Goal: Task Accomplishment & Management: Manage account settings

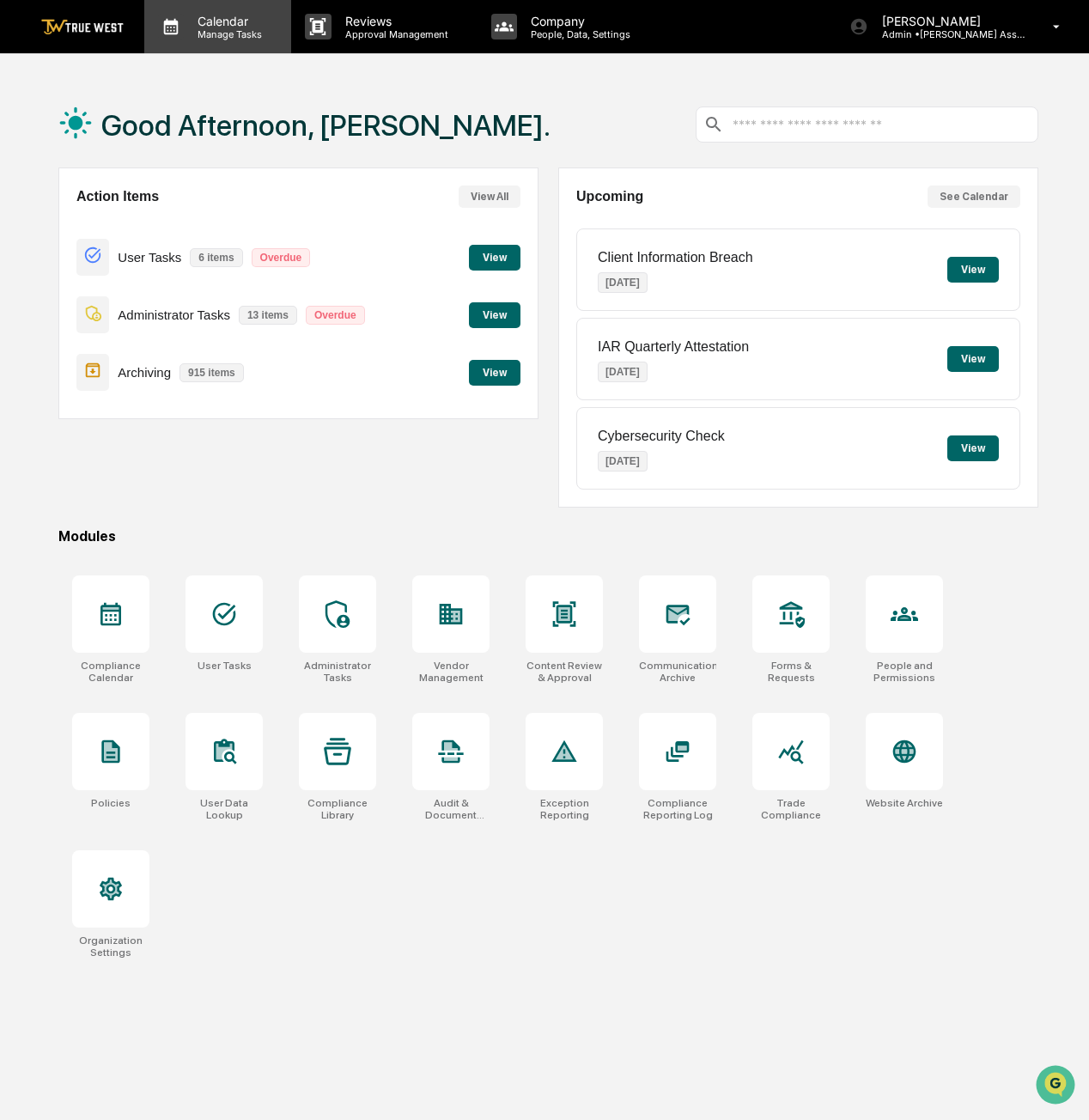
click at [200, 41] on div "Calendar Manage Tasks" at bounding box center [218, 27] width 147 height 54
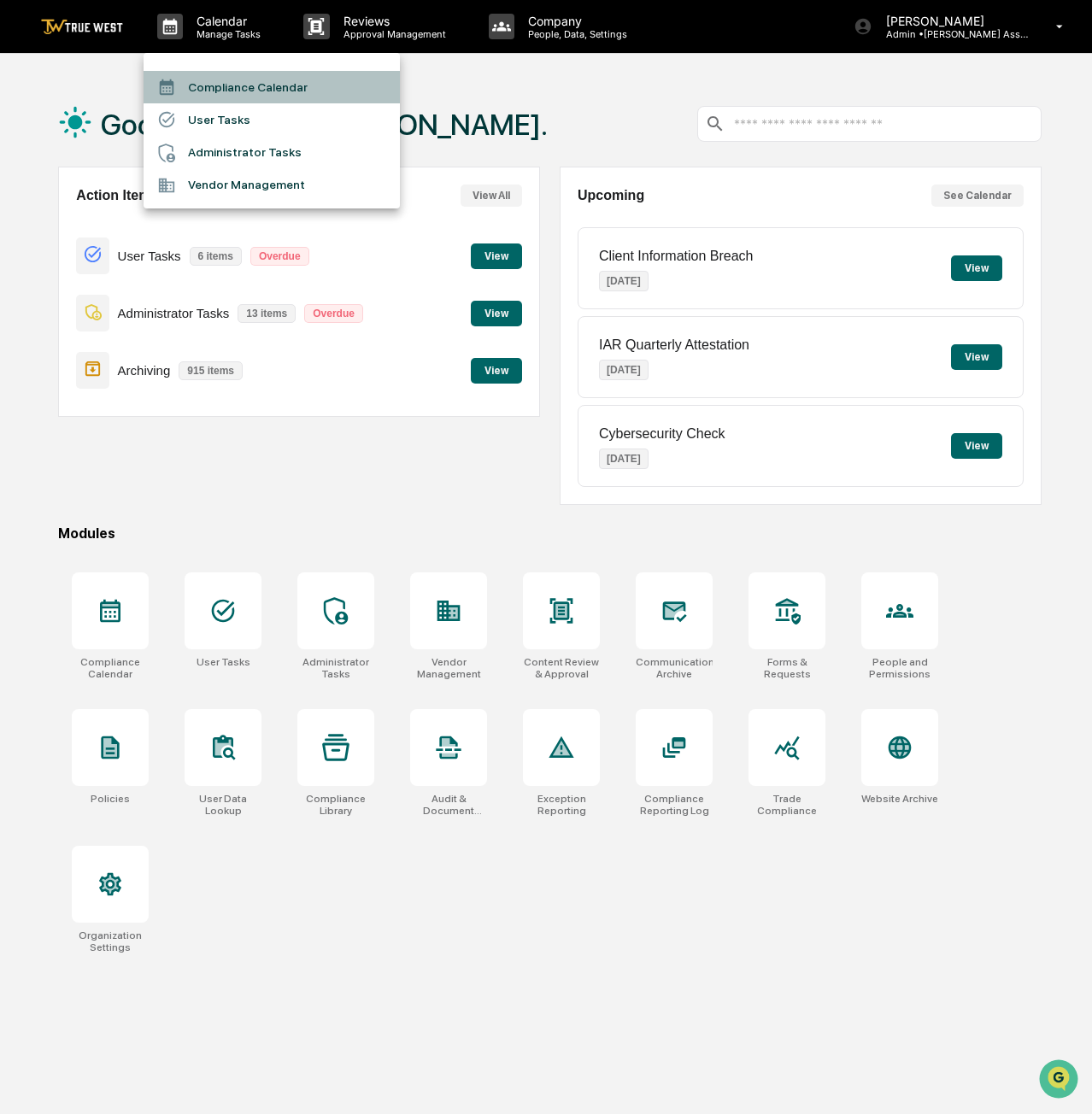
click at [239, 93] on li "Compliance Calendar" at bounding box center [272, 88] width 256 height 33
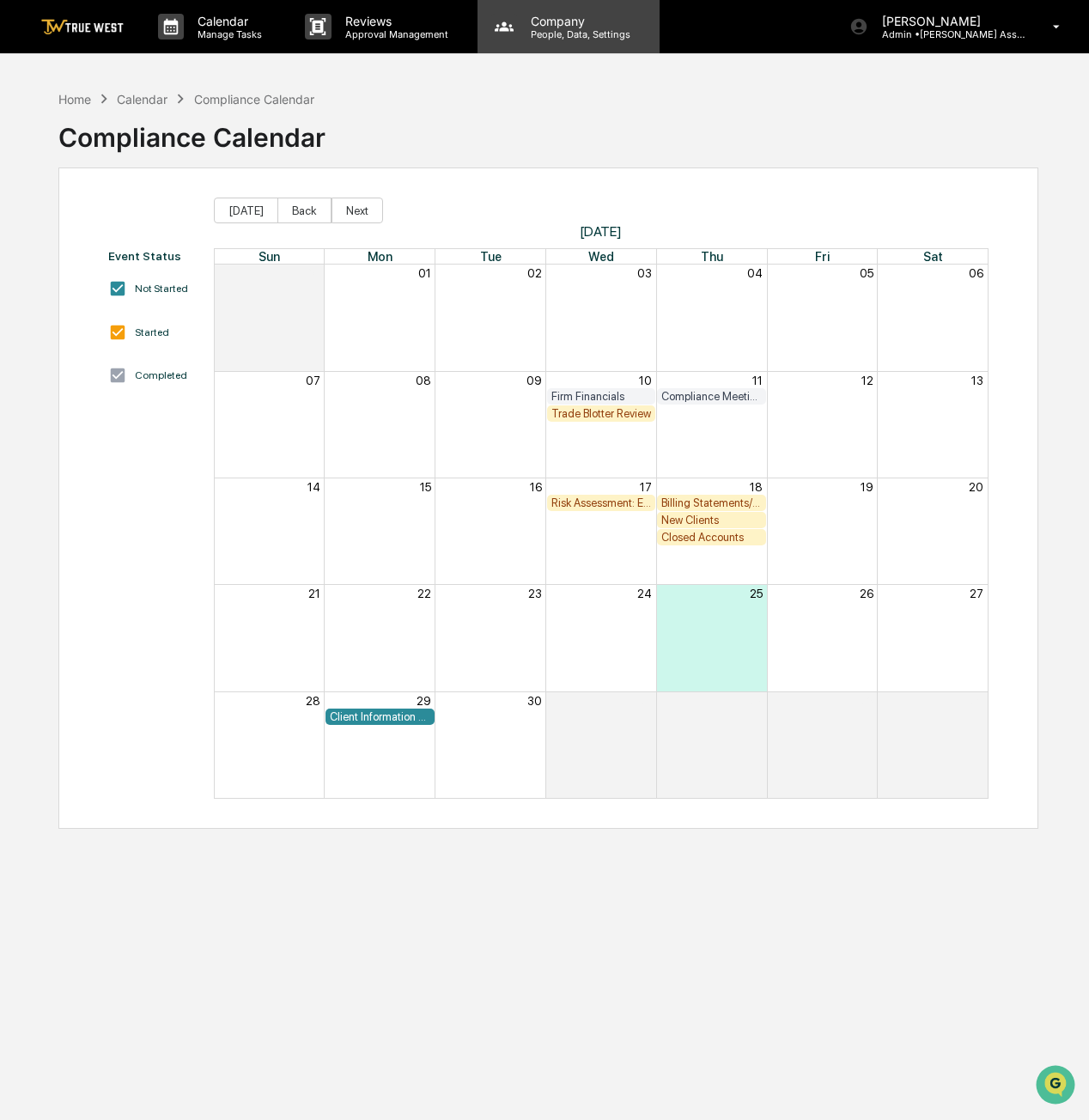
click at [571, 34] on p "People, Data, Settings" at bounding box center [577, 35] width 122 height 12
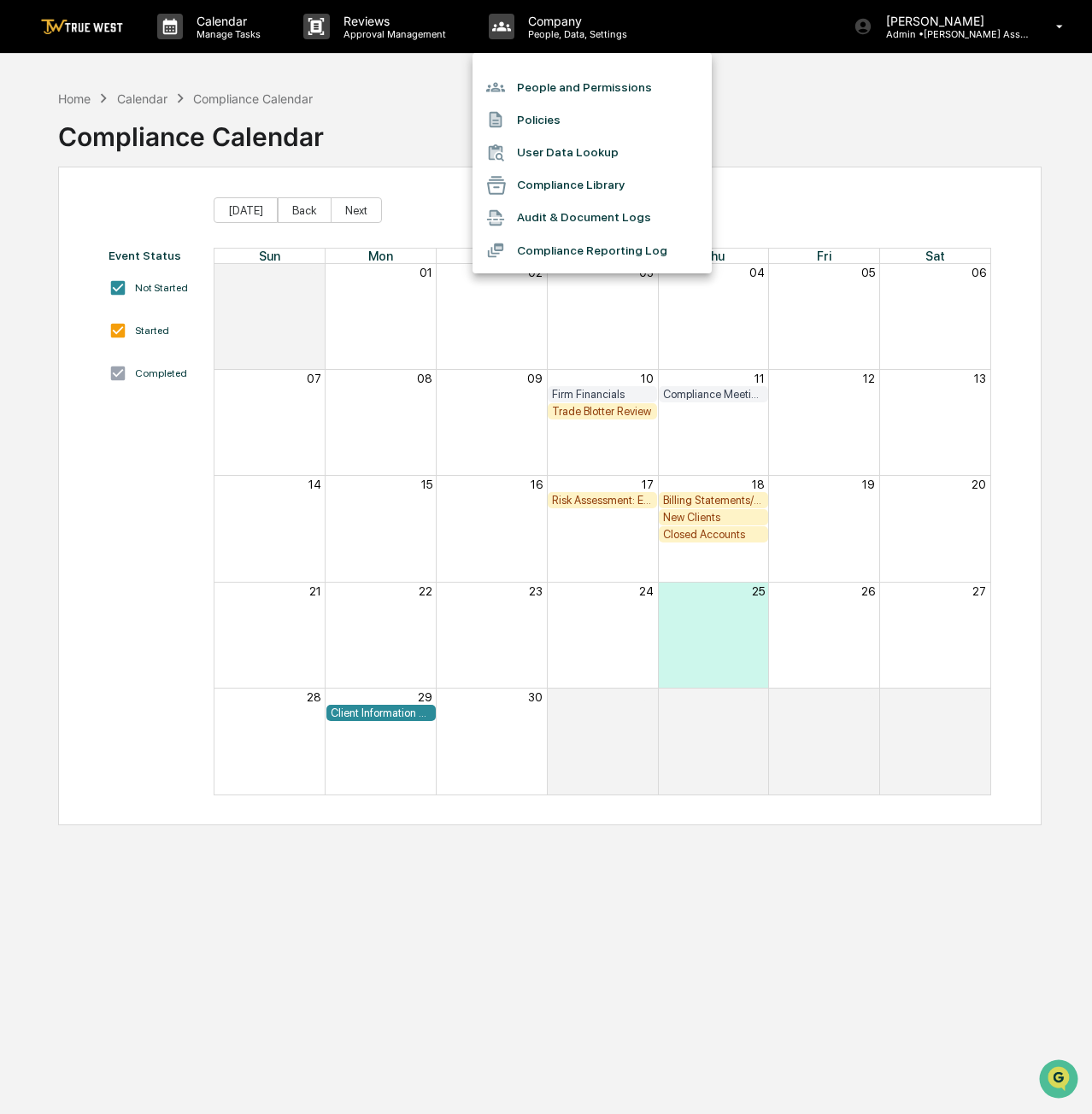
click at [412, 83] on div at bounding box center [546, 557] width 1092 height 1114
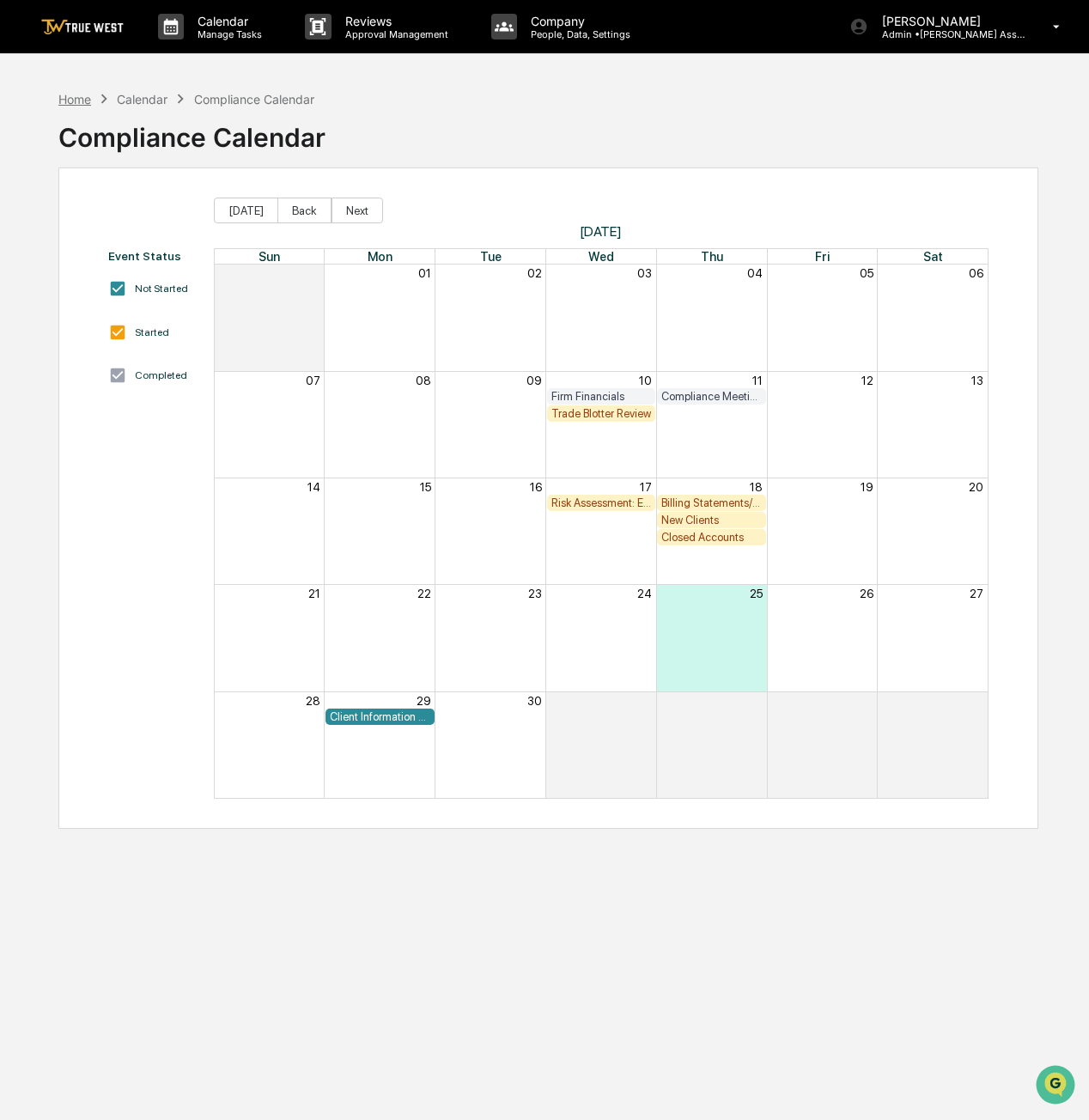
click at [86, 95] on div "Home" at bounding box center [75, 99] width 33 height 15
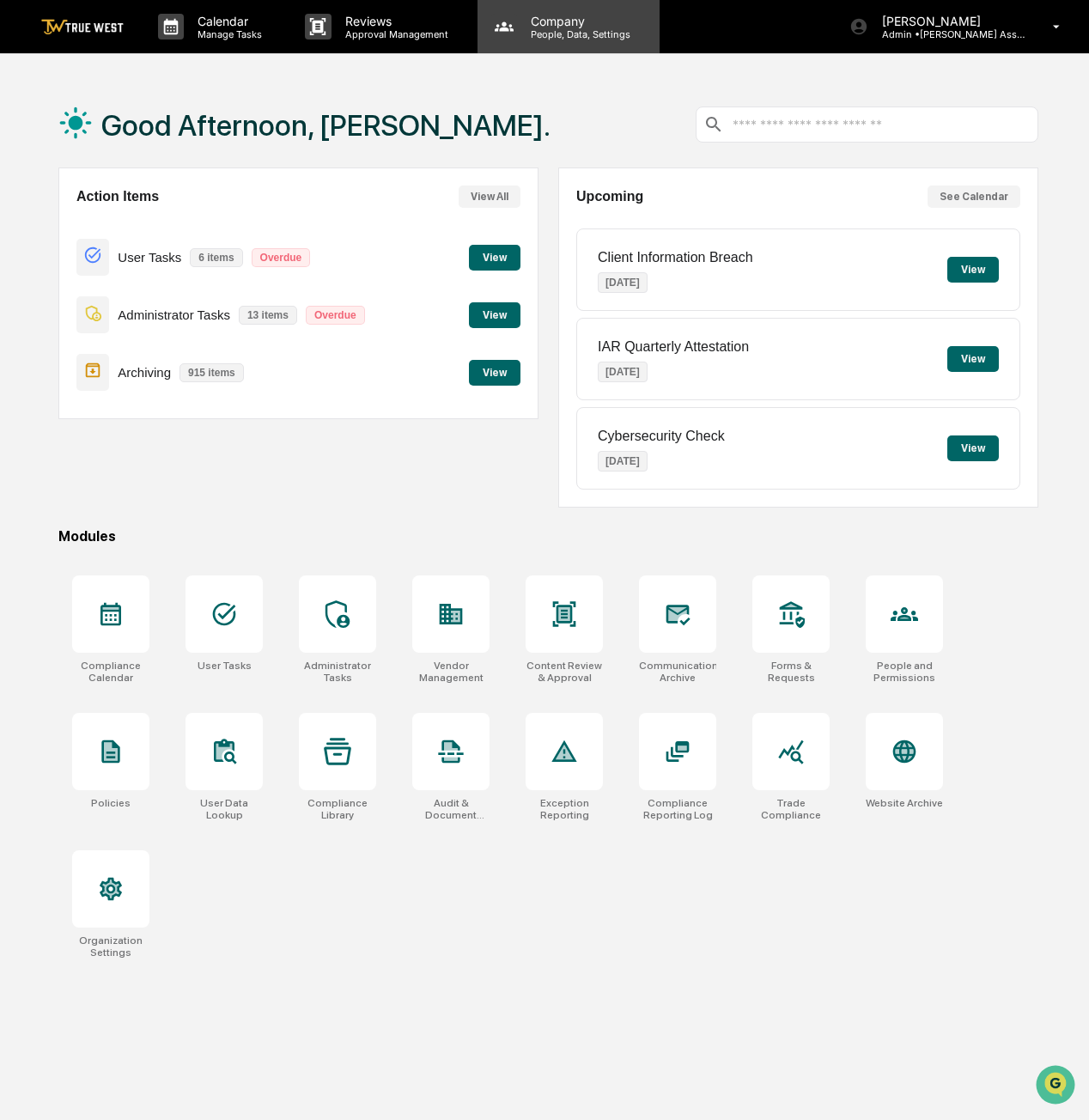
click at [602, 25] on p "Company" at bounding box center [577, 21] width 122 height 15
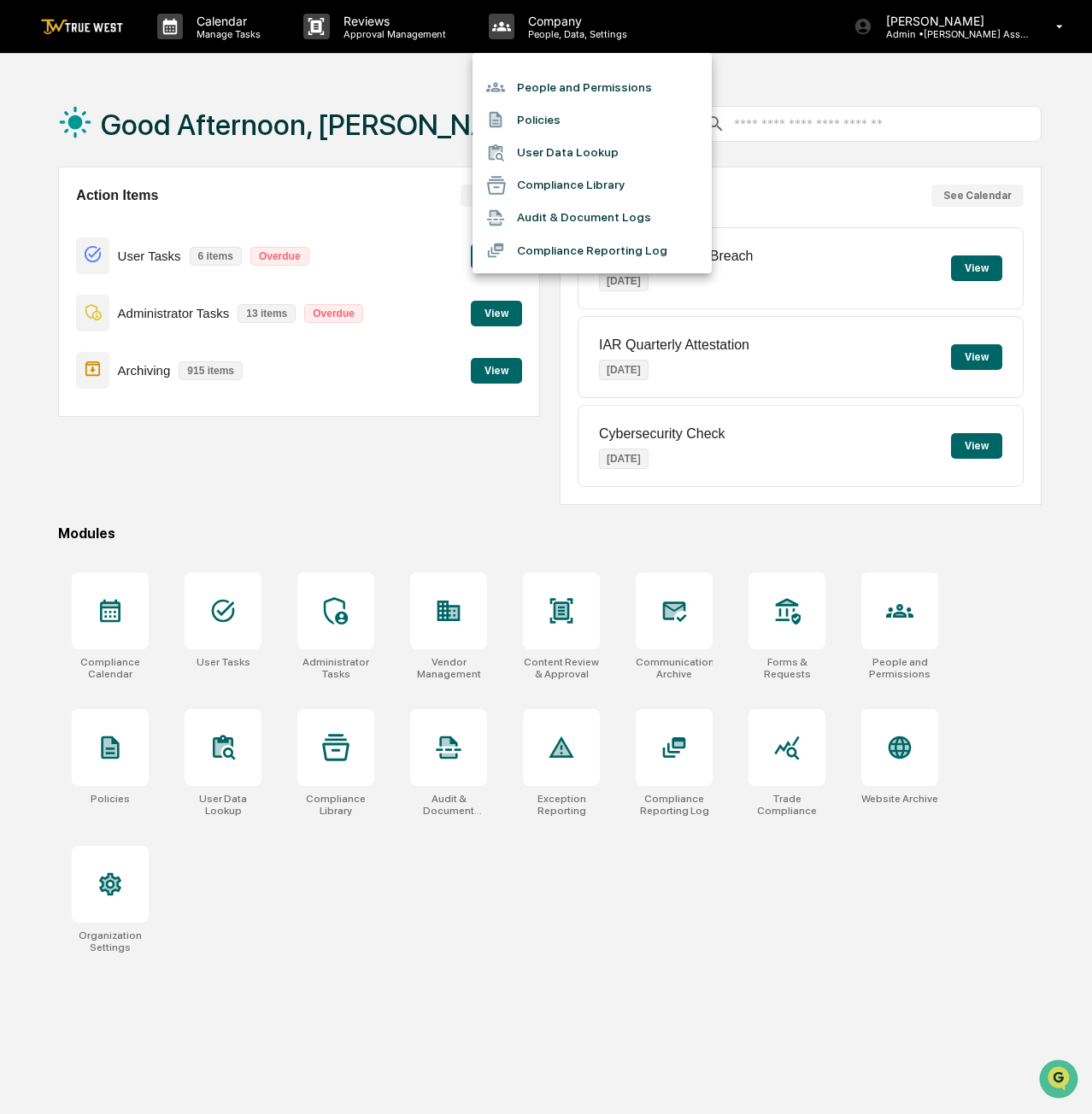
click at [612, 79] on li "People and Permissions" at bounding box center [592, 88] width 239 height 33
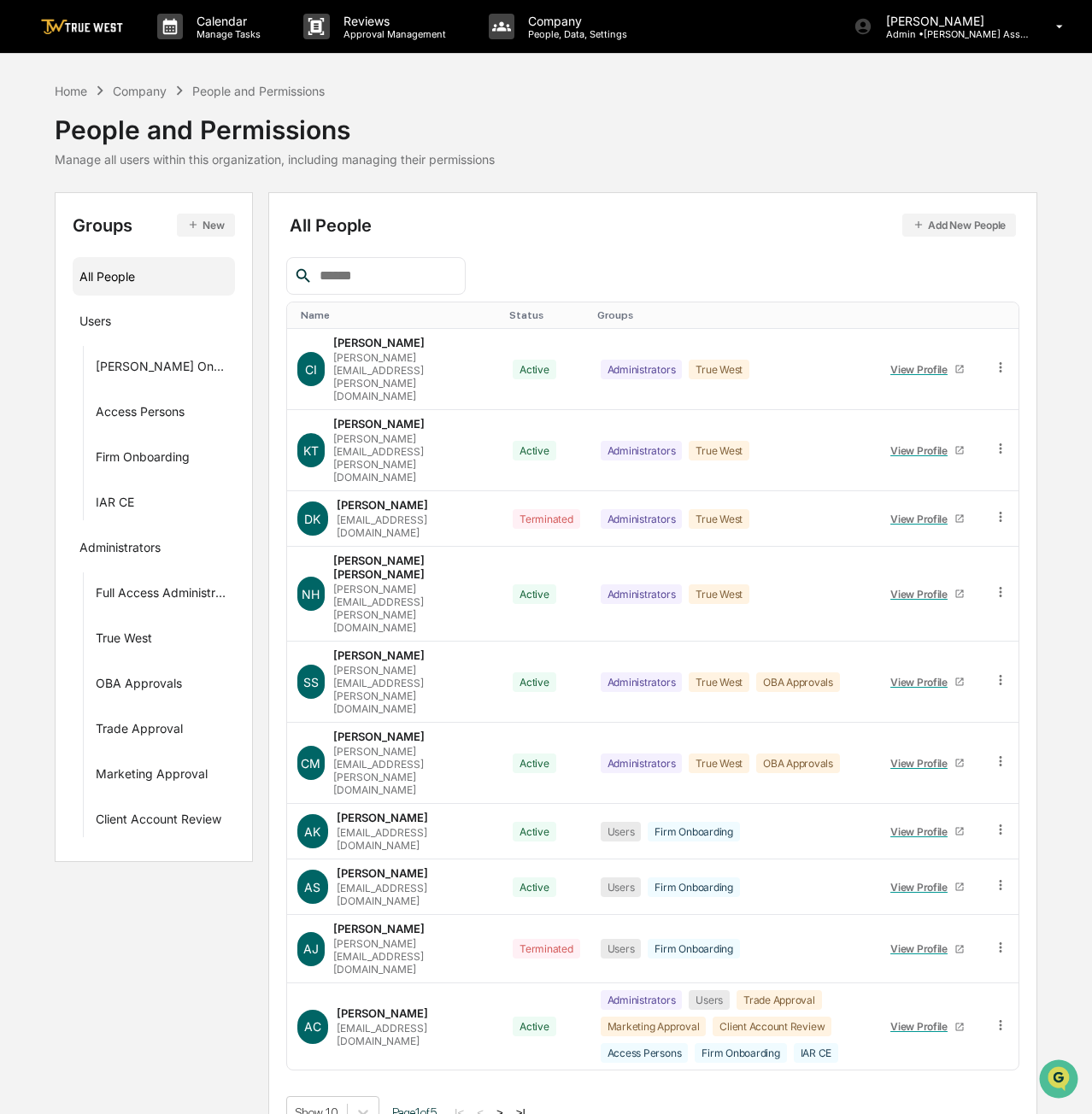
click at [398, 259] on div at bounding box center [376, 276] width 180 height 38
click at [378, 271] on input "text" at bounding box center [385, 276] width 145 height 22
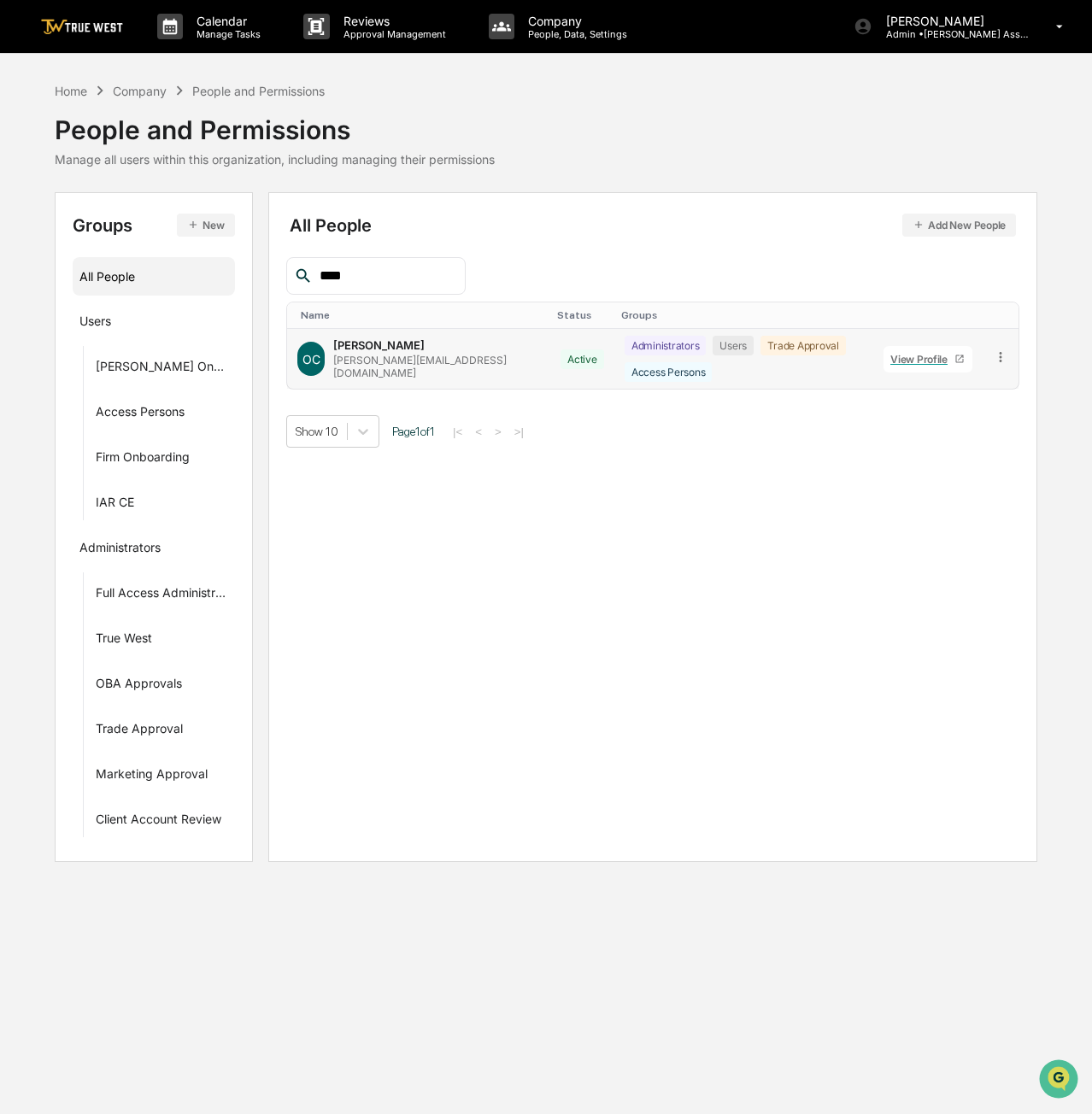
type input "****"
click at [929, 354] on div "View Profile" at bounding box center [923, 359] width 64 height 13
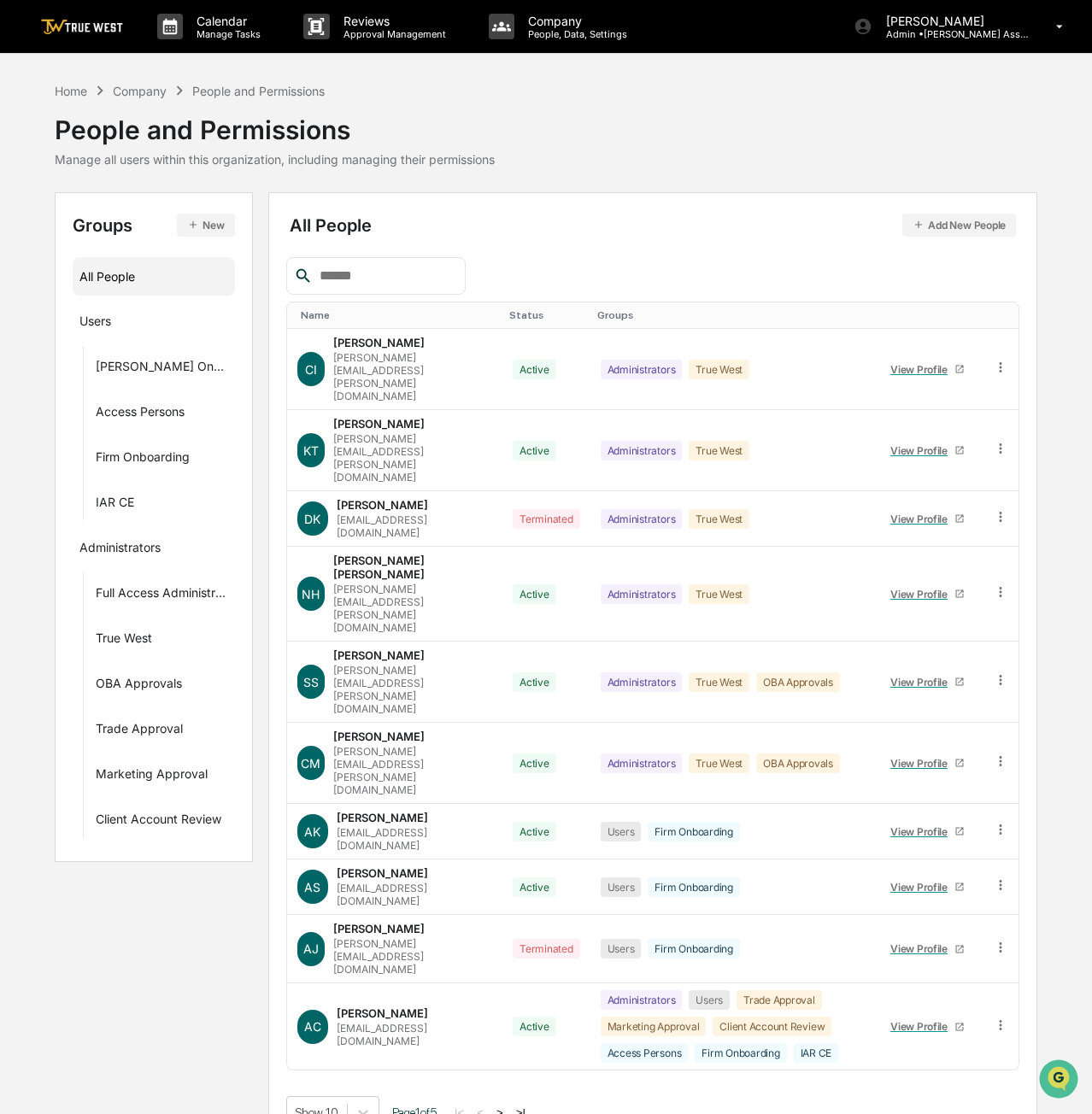
click at [507, 1105] on button ">" at bounding box center [500, 1112] width 17 height 15
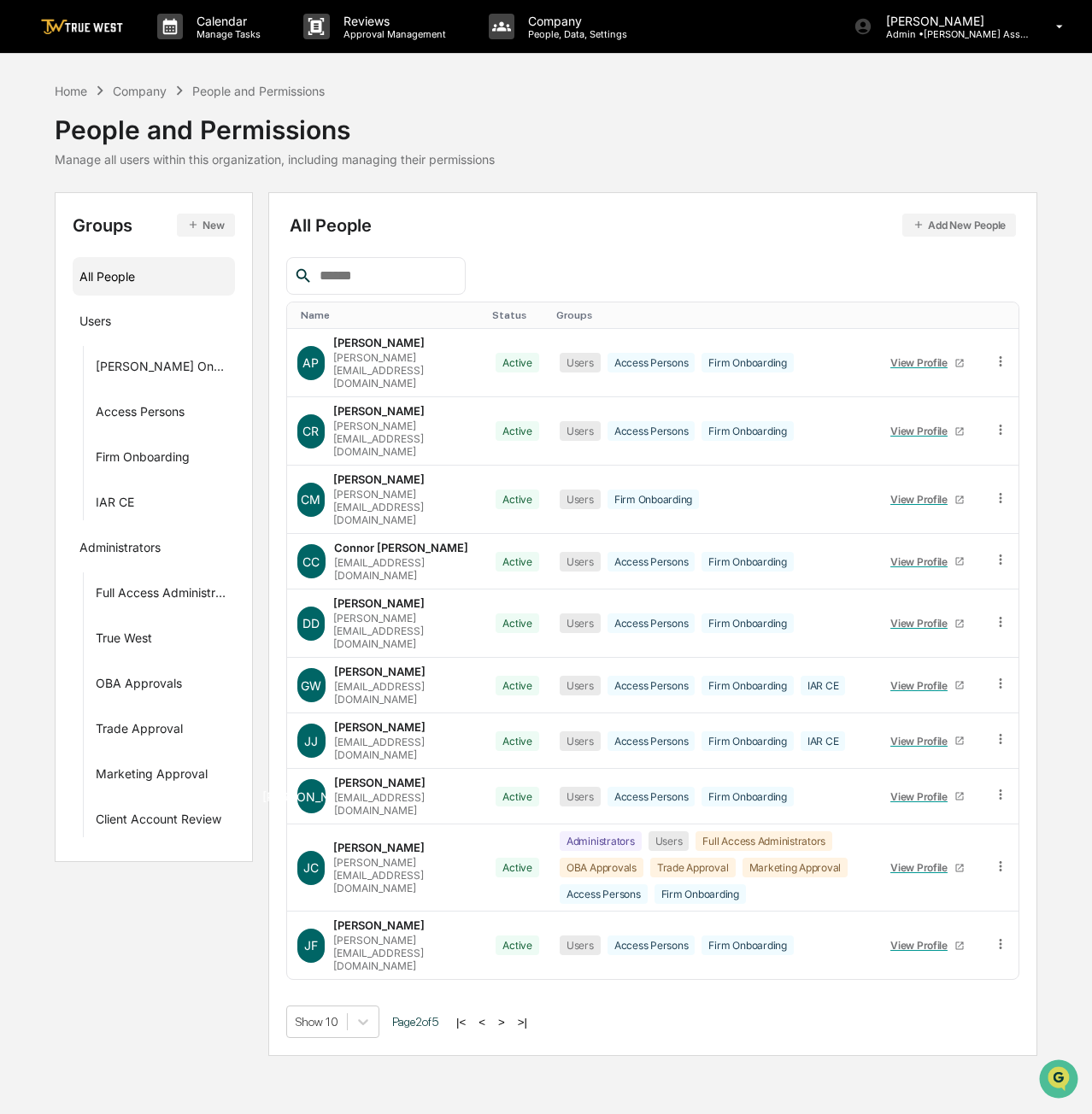
click at [504, 1015] on button ">" at bounding box center [502, 1022] width 17 height 15
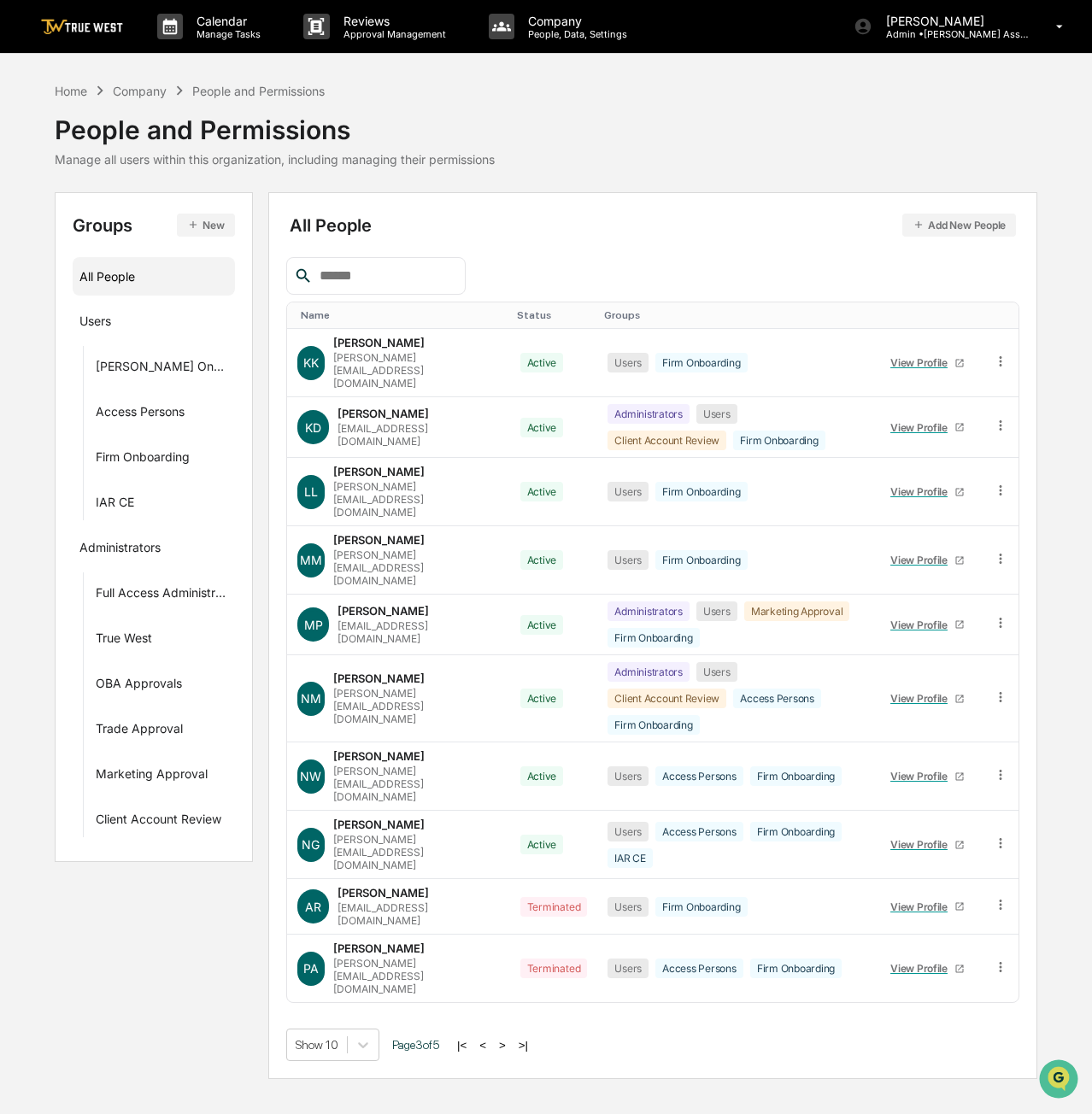
click at [504, 1038] on button ">" at bounding box center [503, 1045] width 17 height 15
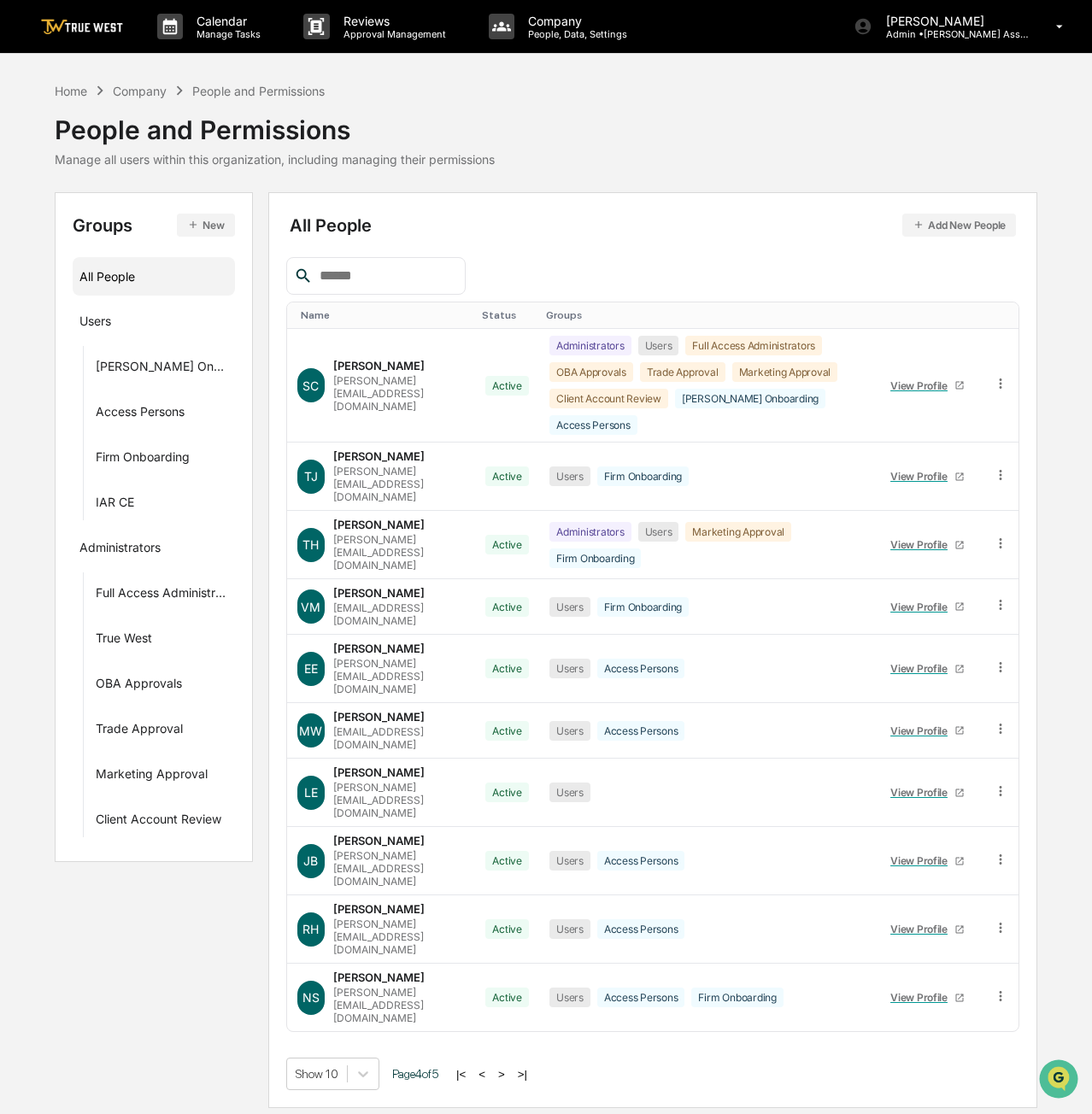
click at [506, 1068] on button ">" at bounding box center [502, 1074] width 17 height 15
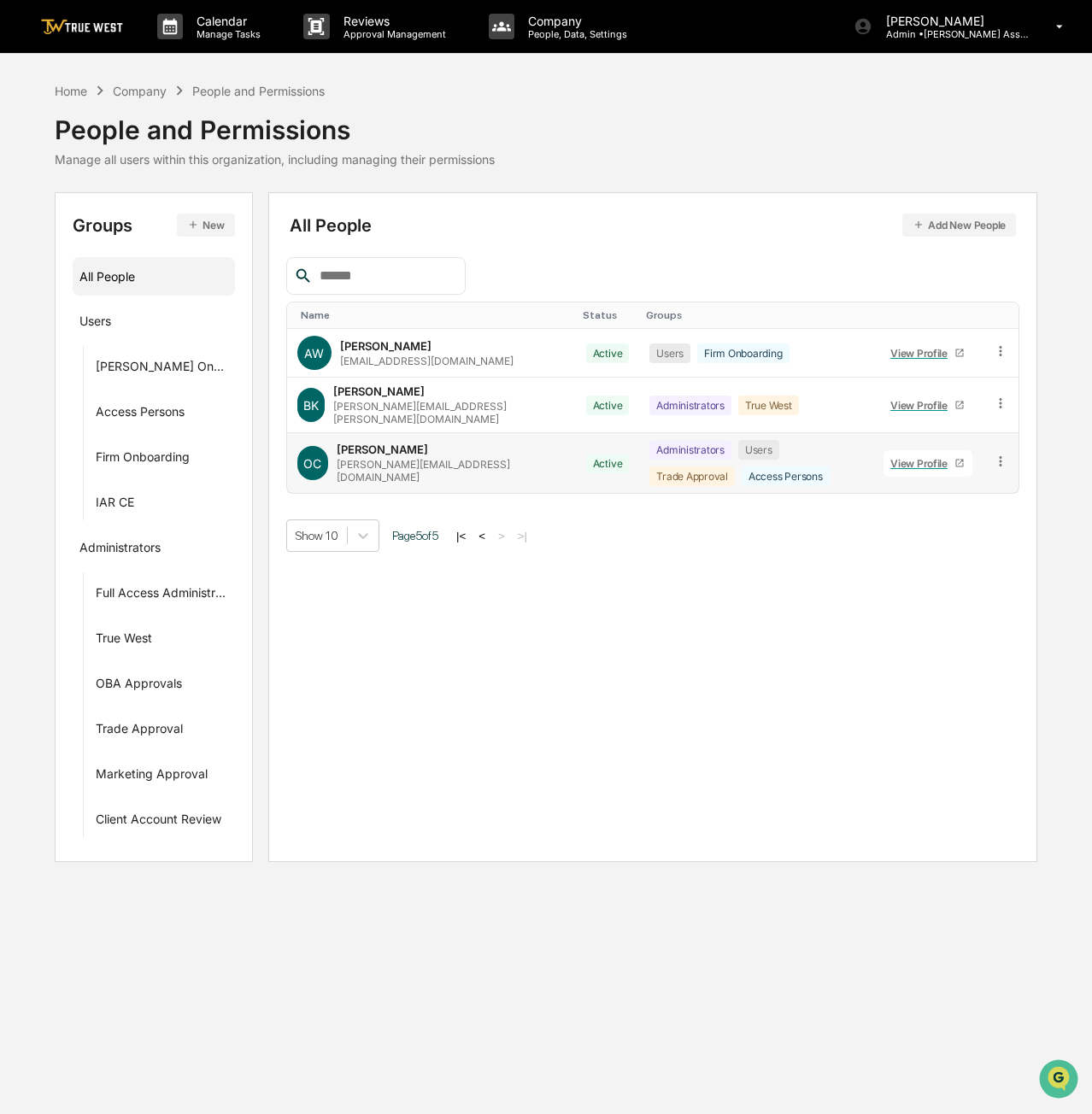
click at [998, 457] on icon at bounding box center [1001, 462] width 16 height 16
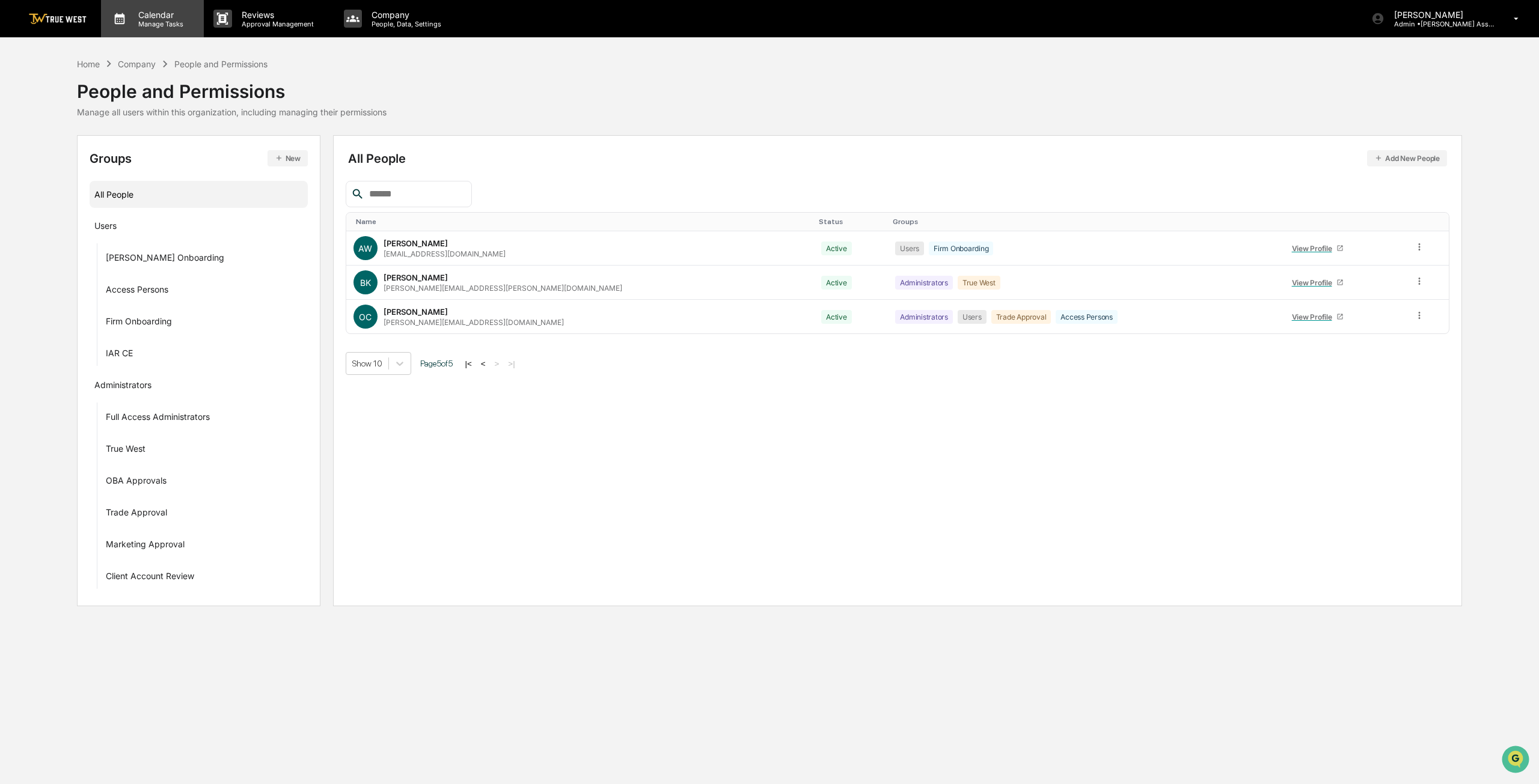
click at [151, 24] on p "Manage Tasks" at bounding box center [159, 24] width 60 height 8
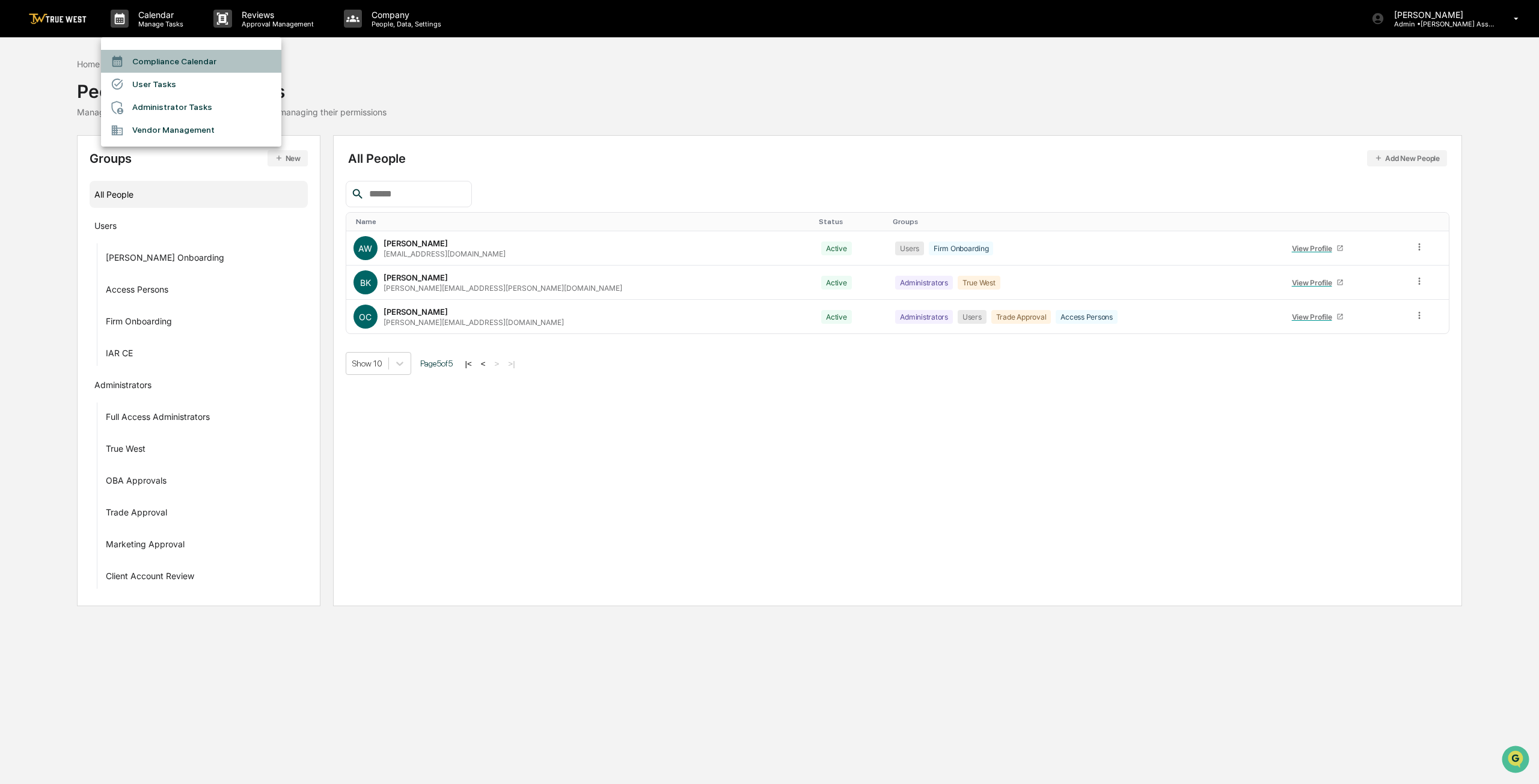
click at [157, 56] on li "Compliance Calendar" at bounding box center [191, 62] width 180 height 23
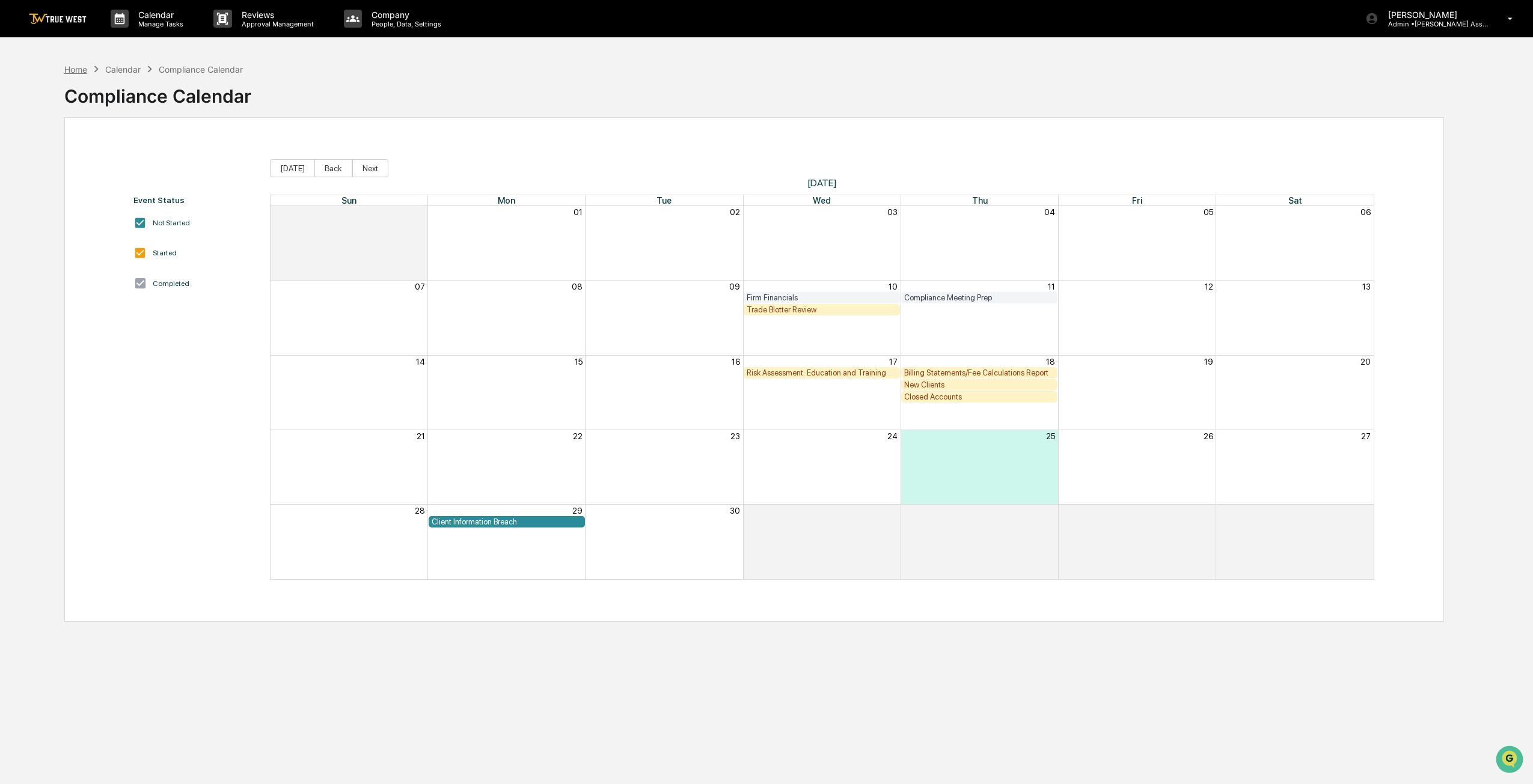
click at [73, 66] on div "Home" at bounding box center [76, 69] width 23 height 10
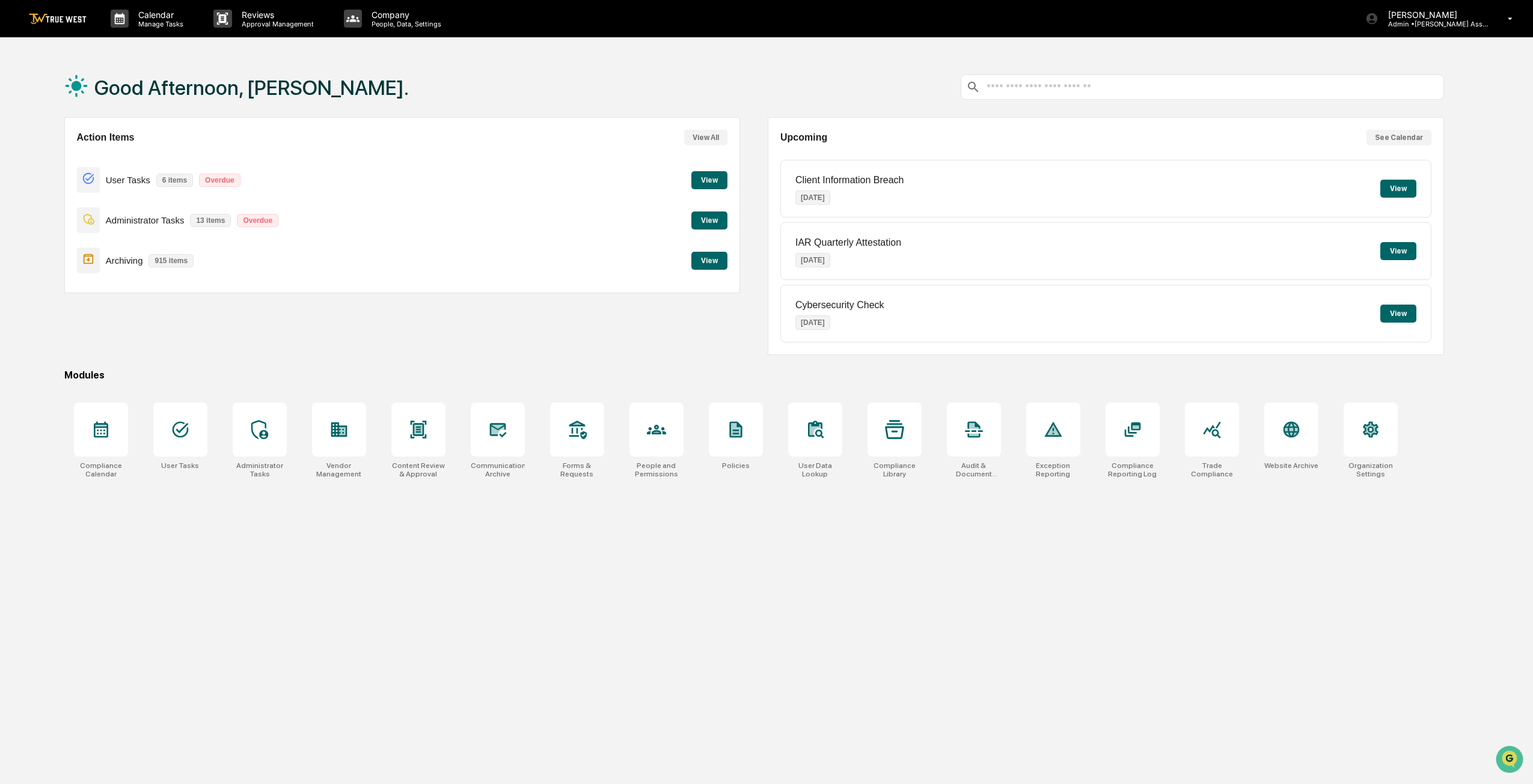
click at [702, 221] on button "View" at bounding box center [709, 221] width 36 height 18
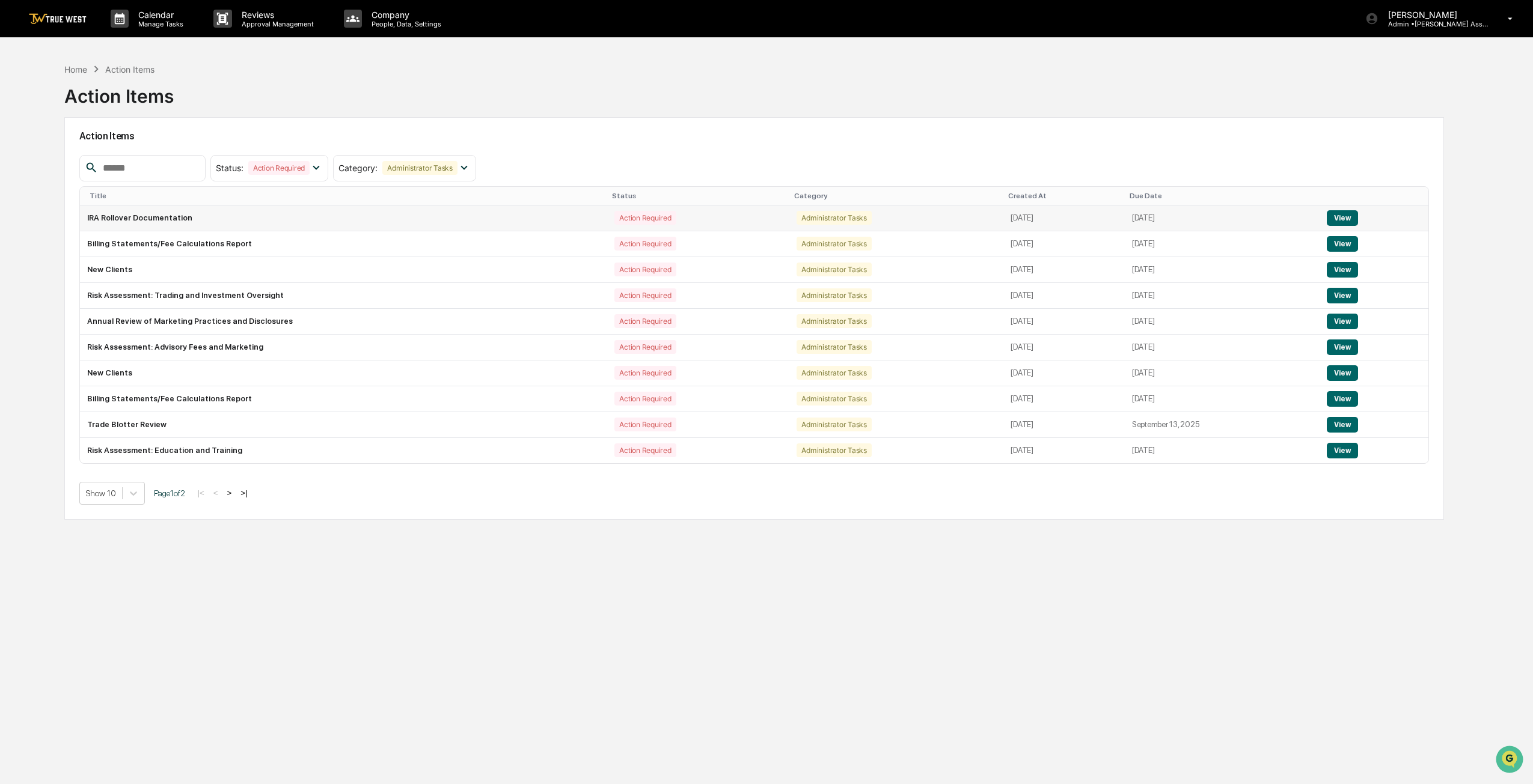
click at [761, 213] on button "View" at bounding box center [1342, 218] width 31 height 16
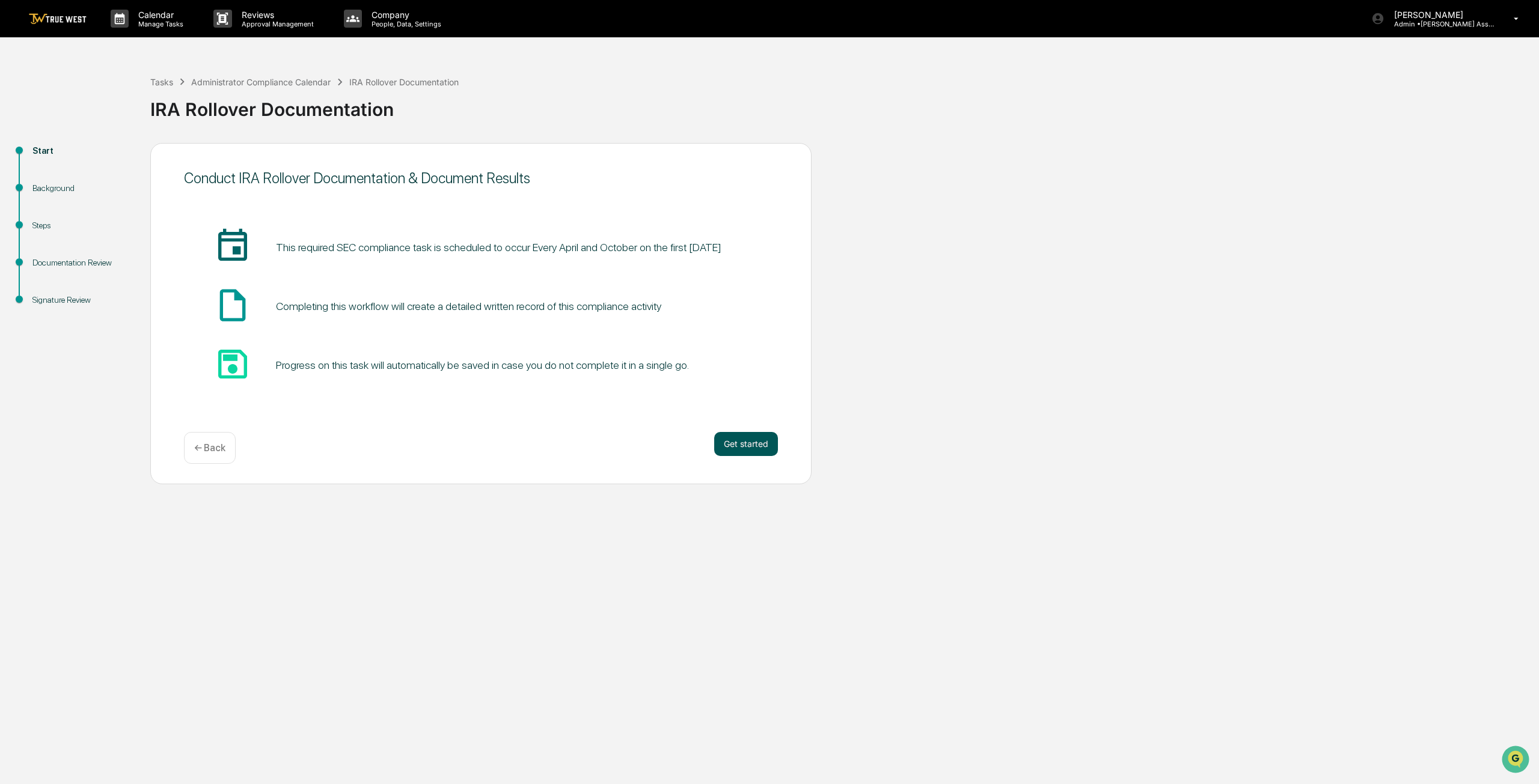
click at [744, 450] on button "Get started" at bounding box center [746, 444] width 63 height 24
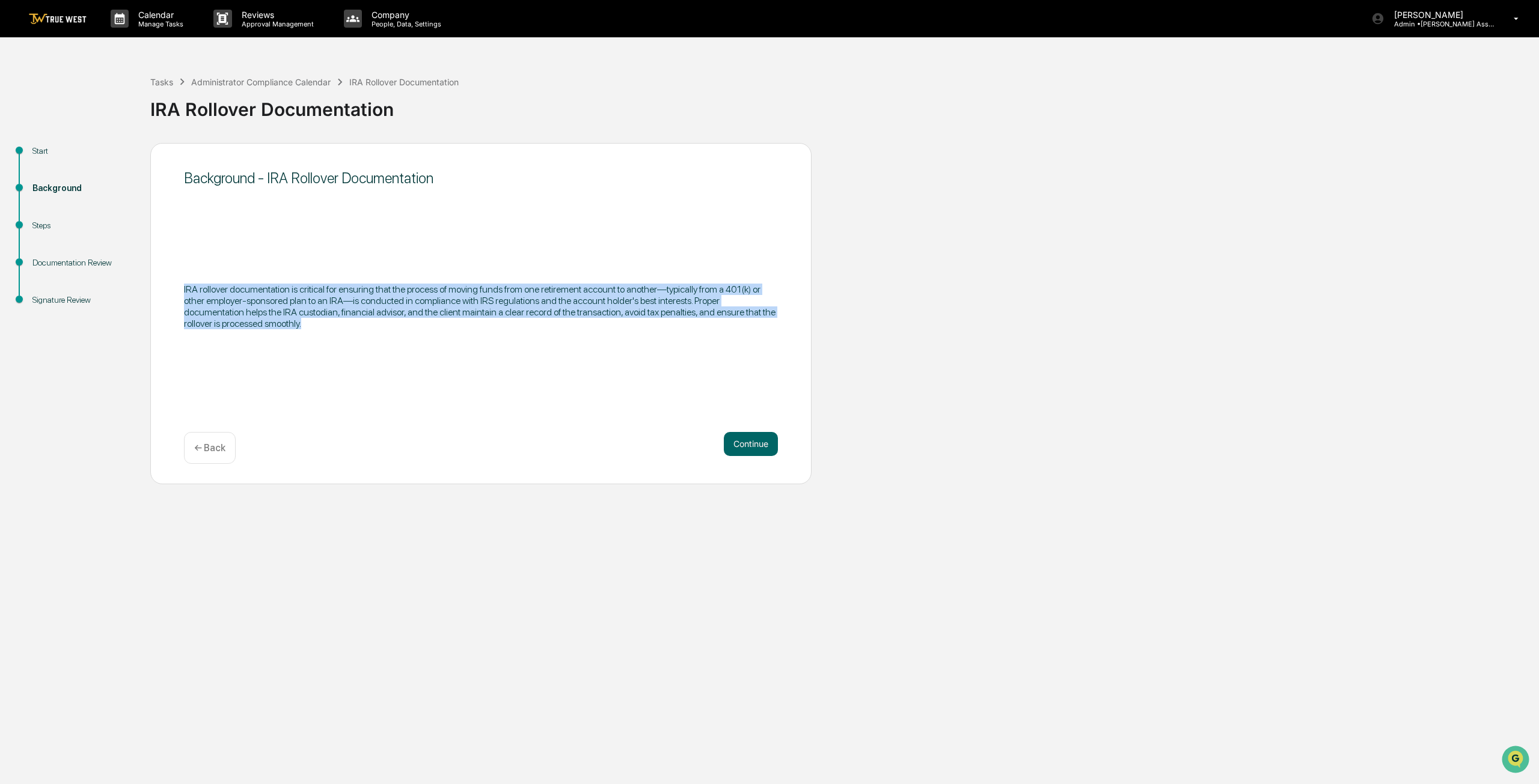
drag, startPoint x: 333, startPoint y: 320, endPoint x: 151, endPoint y: 287, distance: 185.0
click at [151, 287] on div "Background - IRA Rollover Documentation IRA rollover documentation is critical …" at bounding box center [481, 314] width 661 height 342
copy p "IRA rollover documentation is critical for ensuring that the process of moving …"
click at [755, 441] on button "Continue" at bounding box center [750, 444] width 54 height 24
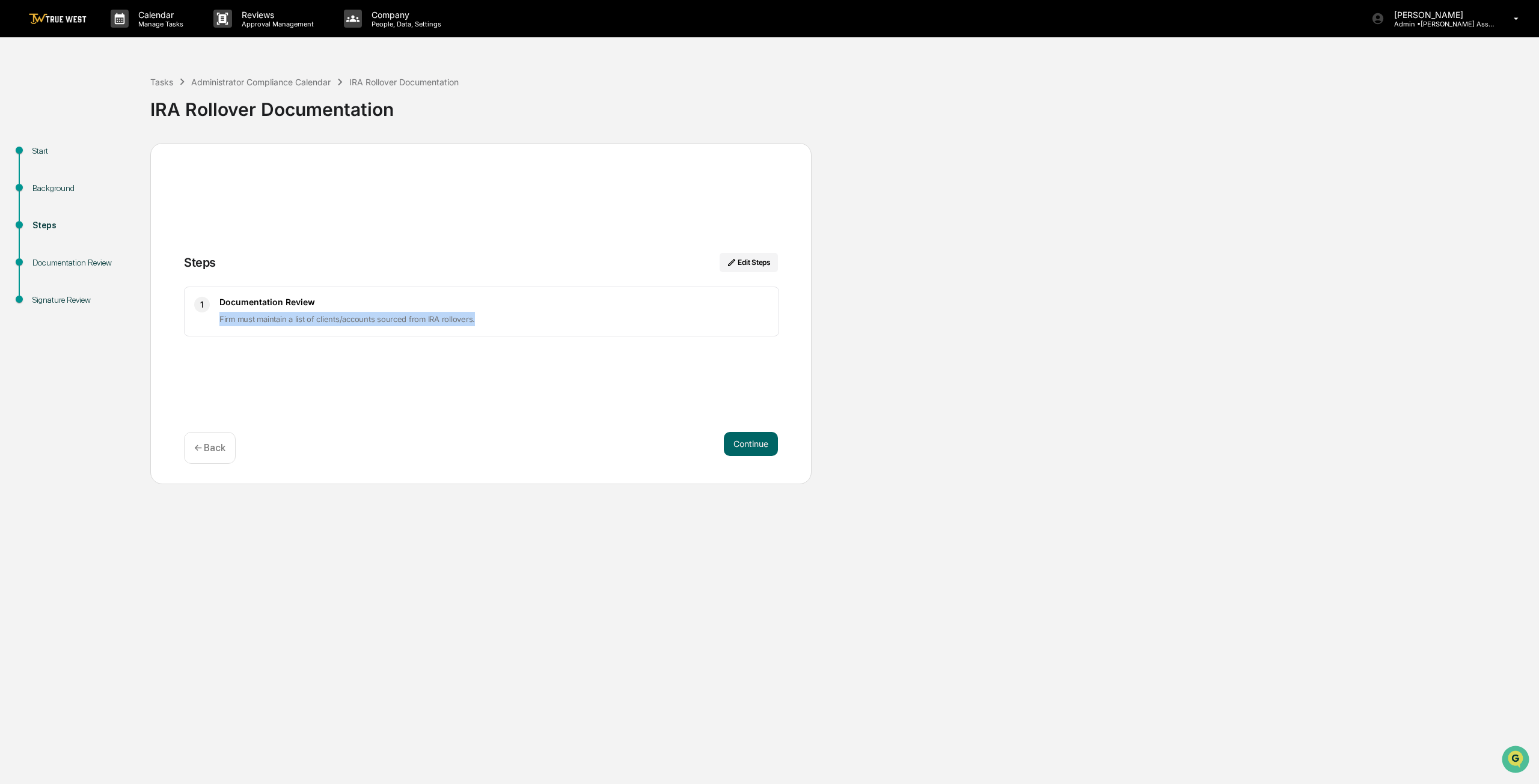
drag, startPoint x: 487, startPoint y: 329, endPoint x: 209, endPoint y: 326, distance: 278.0
click at [209, 326] on div "1 Documentation Review Firm must maintain a list of clients/accounts sourced fr…" at bounding box center [481, 311] width 595 height 50
copy span "Firm must maintain a list of clients/accounts sourced from IRA rollovers."
click at [752, 445] on button "Continue" at bounding box center [750, 444] width 54 height 24
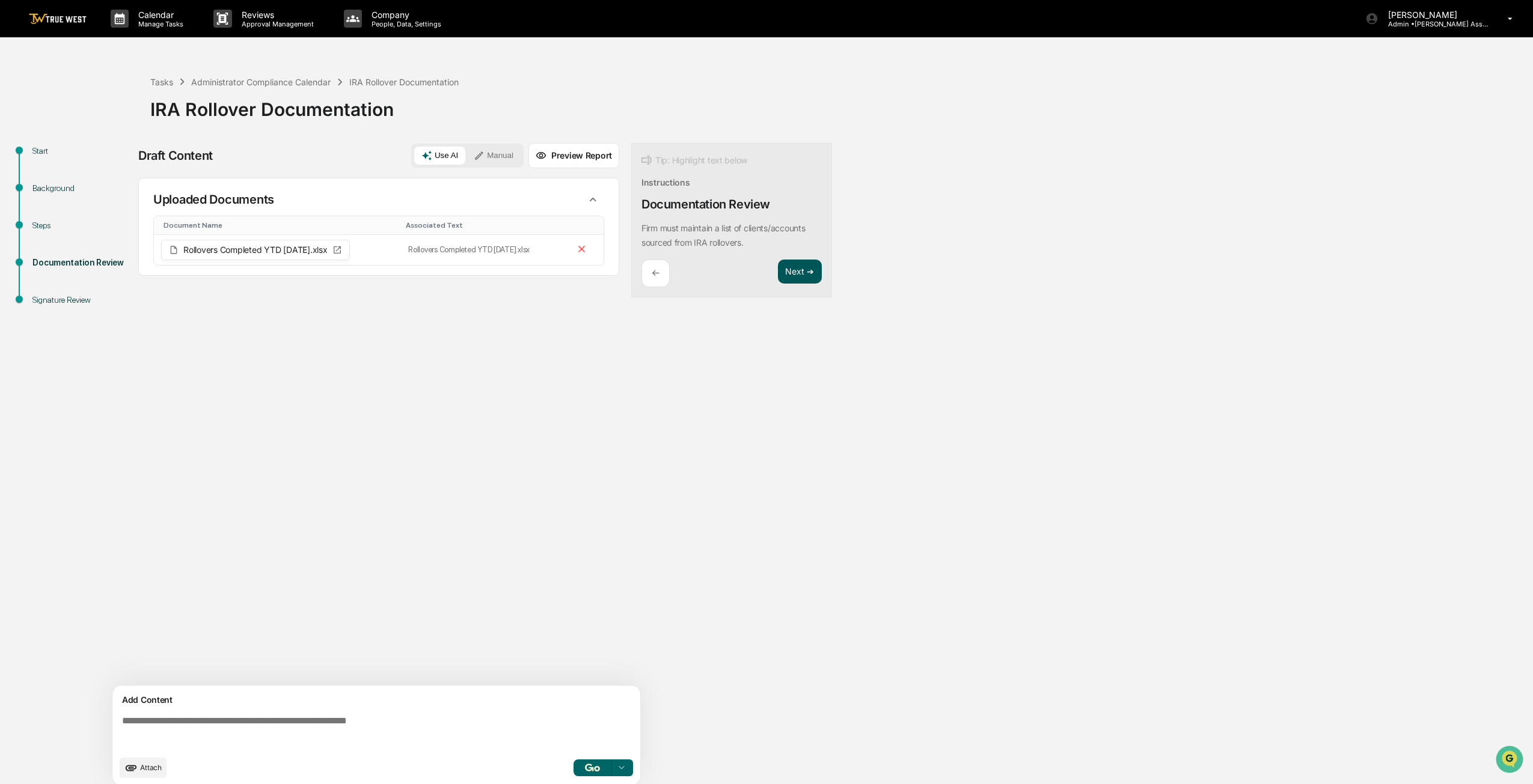
click at [761, 270] on button "Next ➔" at bounding box center [799, 271] width 44 height 25
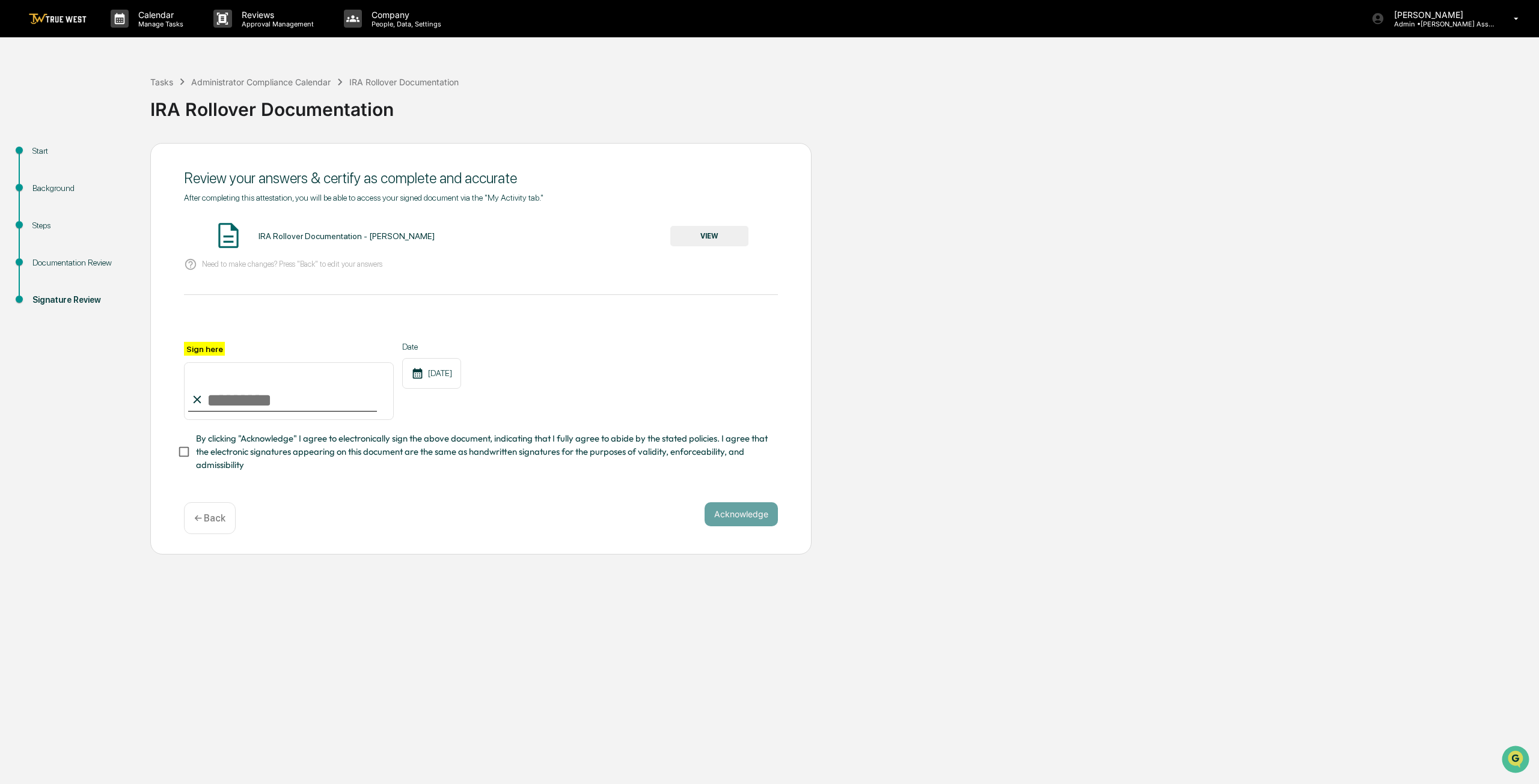
click at [226, 407] on input "Sign here" at bounding box center [288, 390] width 210 height 57
type input "**********"
click at [712, 516] on button "Acknowledge" at bounding box center [741, 514] width 73 height 24
click at [728, 242] on button "VIEW" at bounding box center [709, 236] width 78 height 21
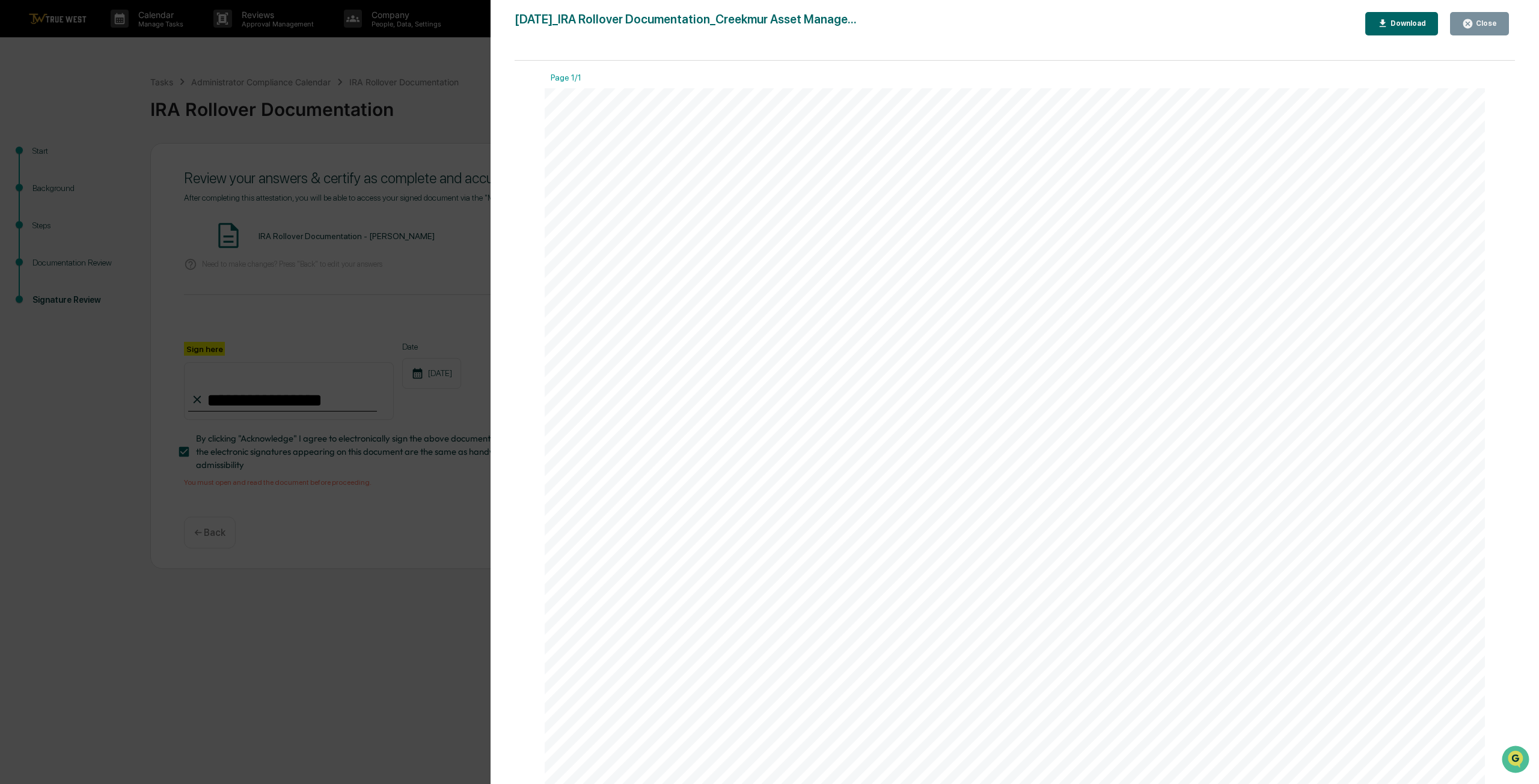
click at [761, 22] on div "Close" at bounding box center [1485, 24] width 24 height 8
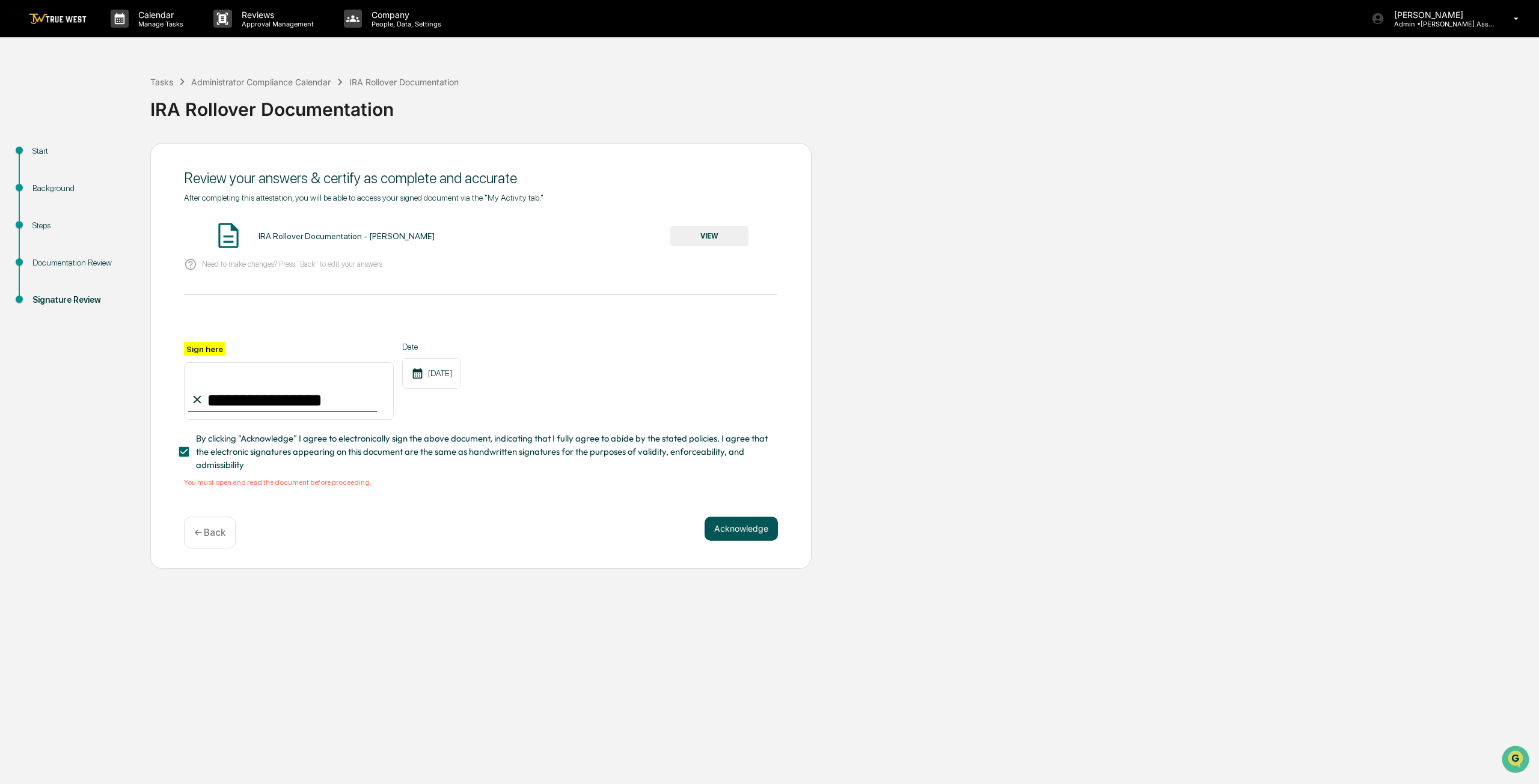
click at [732, 531] on button "Acknowledge" at bounding box center [741, 529] width 73 height 24
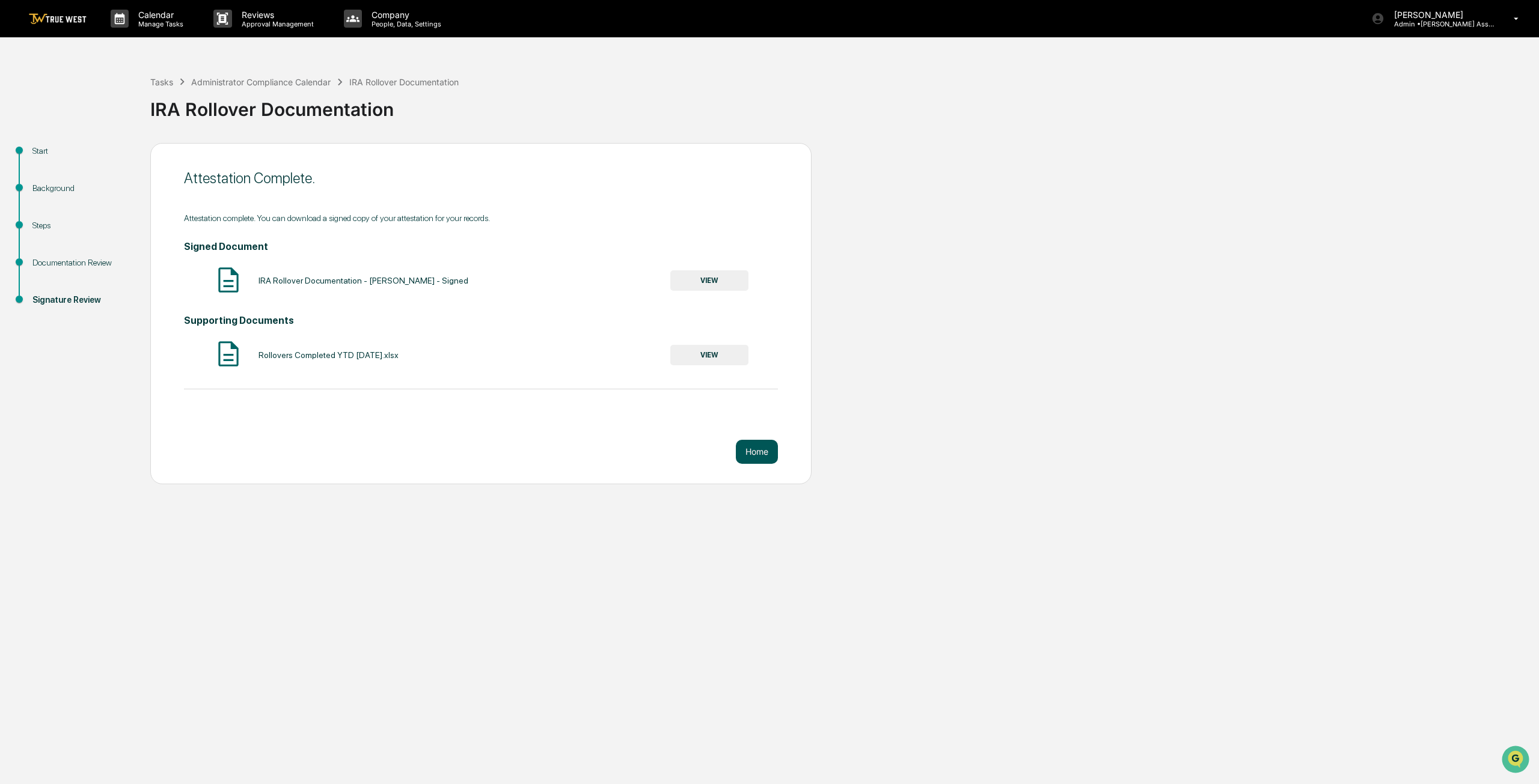
click at [758, 443] on button "Home" at bounding box center [757, 452] width 42 height 24
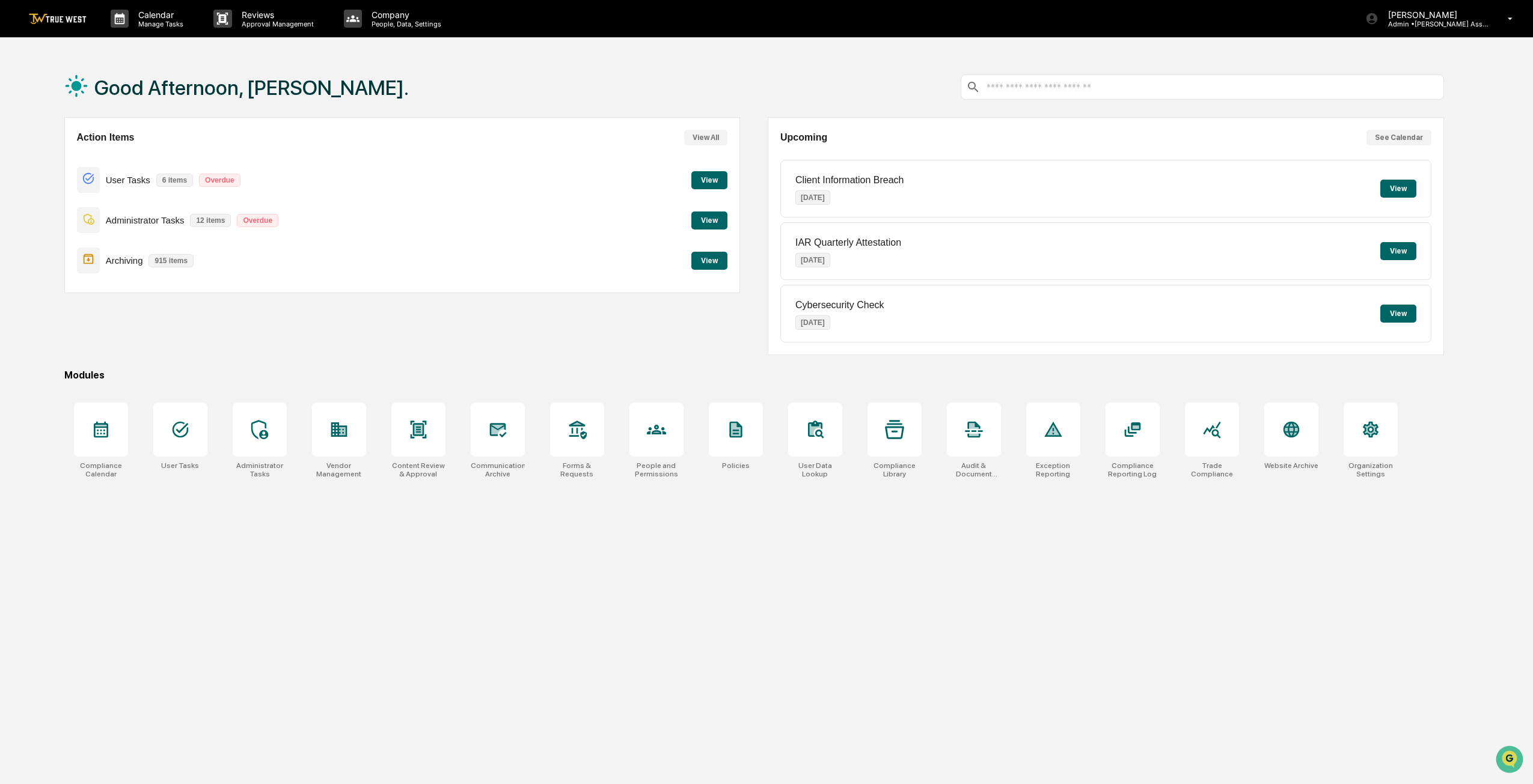
click at [718, 222] on button "View" at bounding box center [709, 221] width 36 height 18
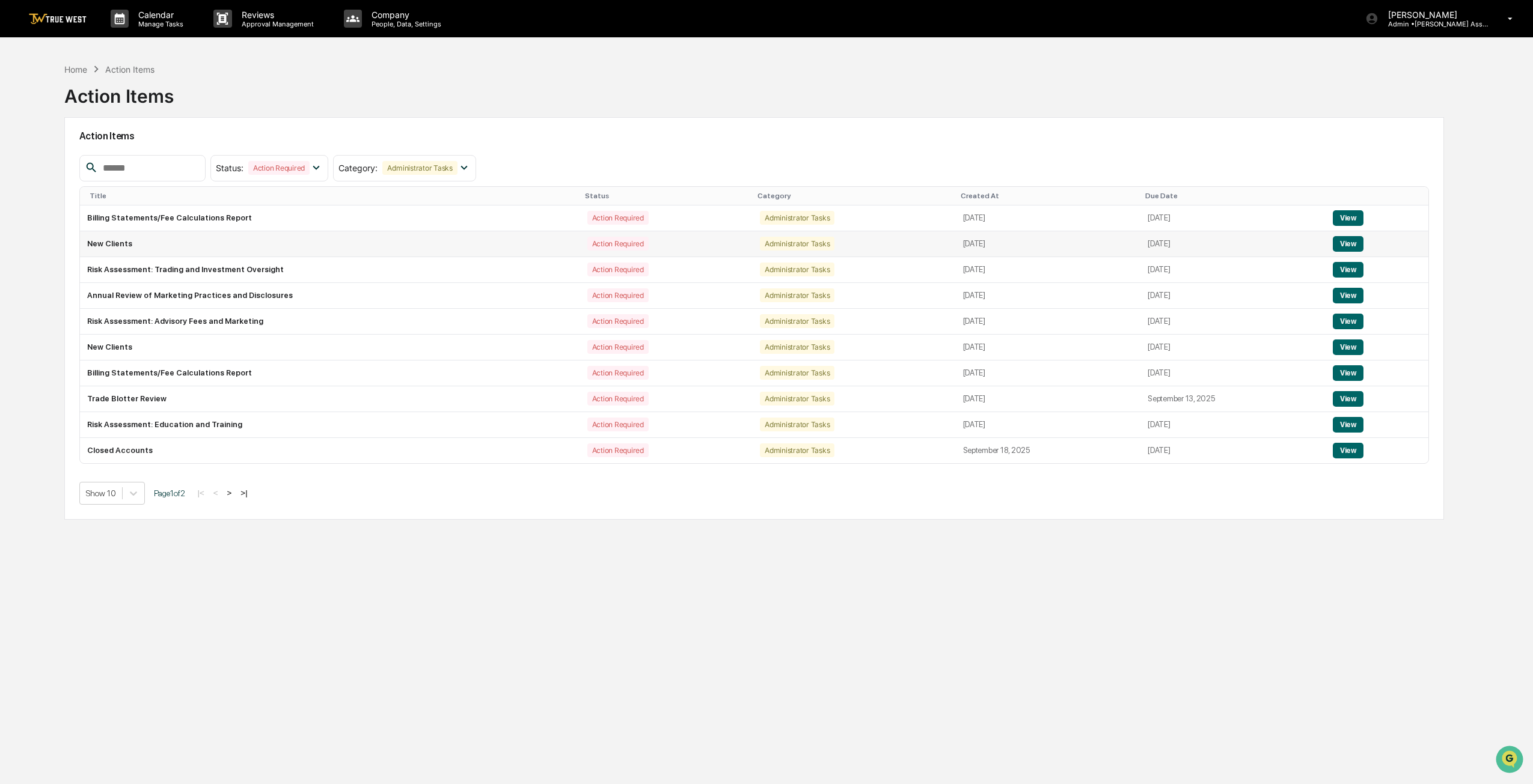
click at [761, 242] on button "View" at bounding box center [1348, 244] width 31 height 16
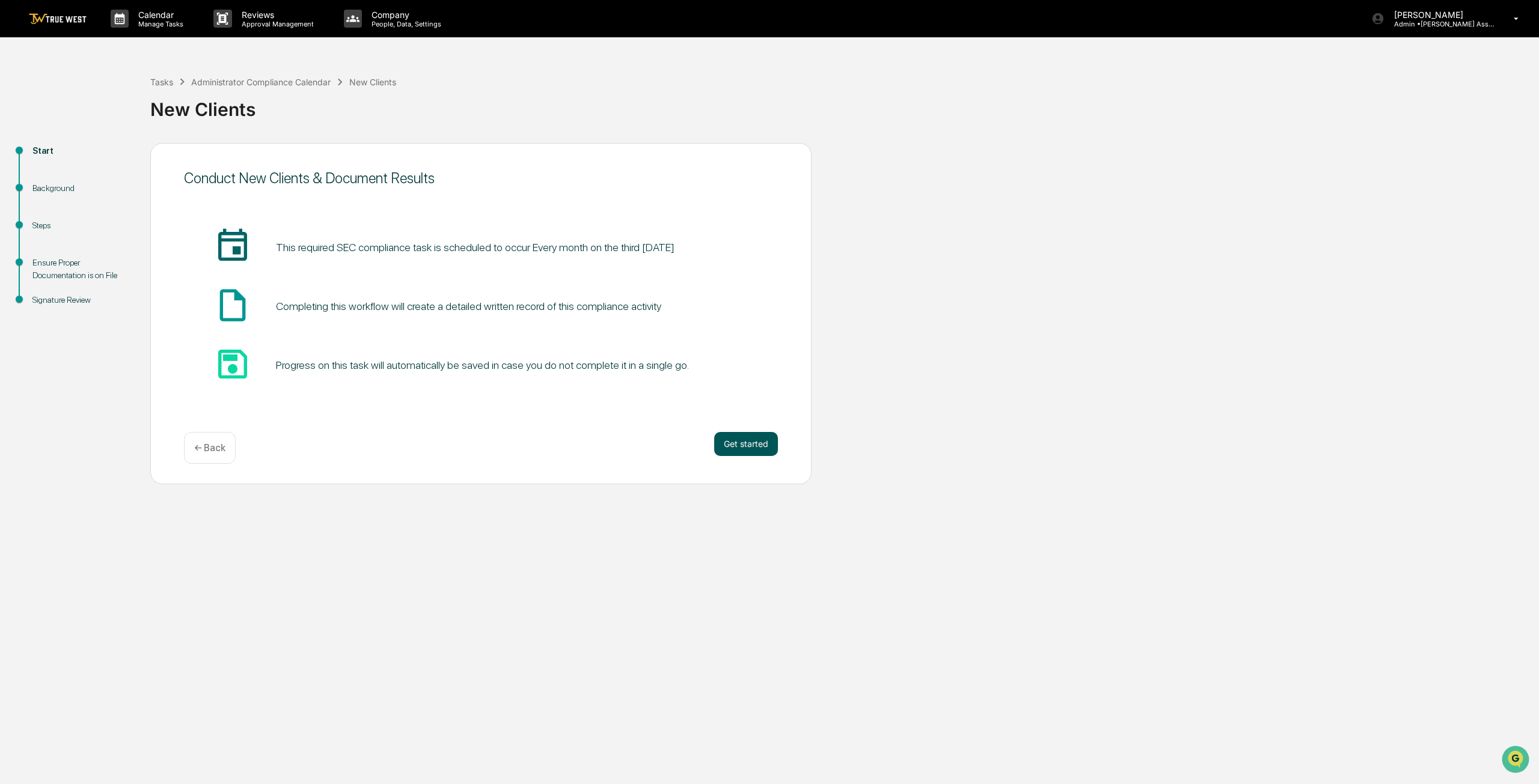
click at [735, 448] on button "Get started" at bounding box center [746, 444] width 63 height 24
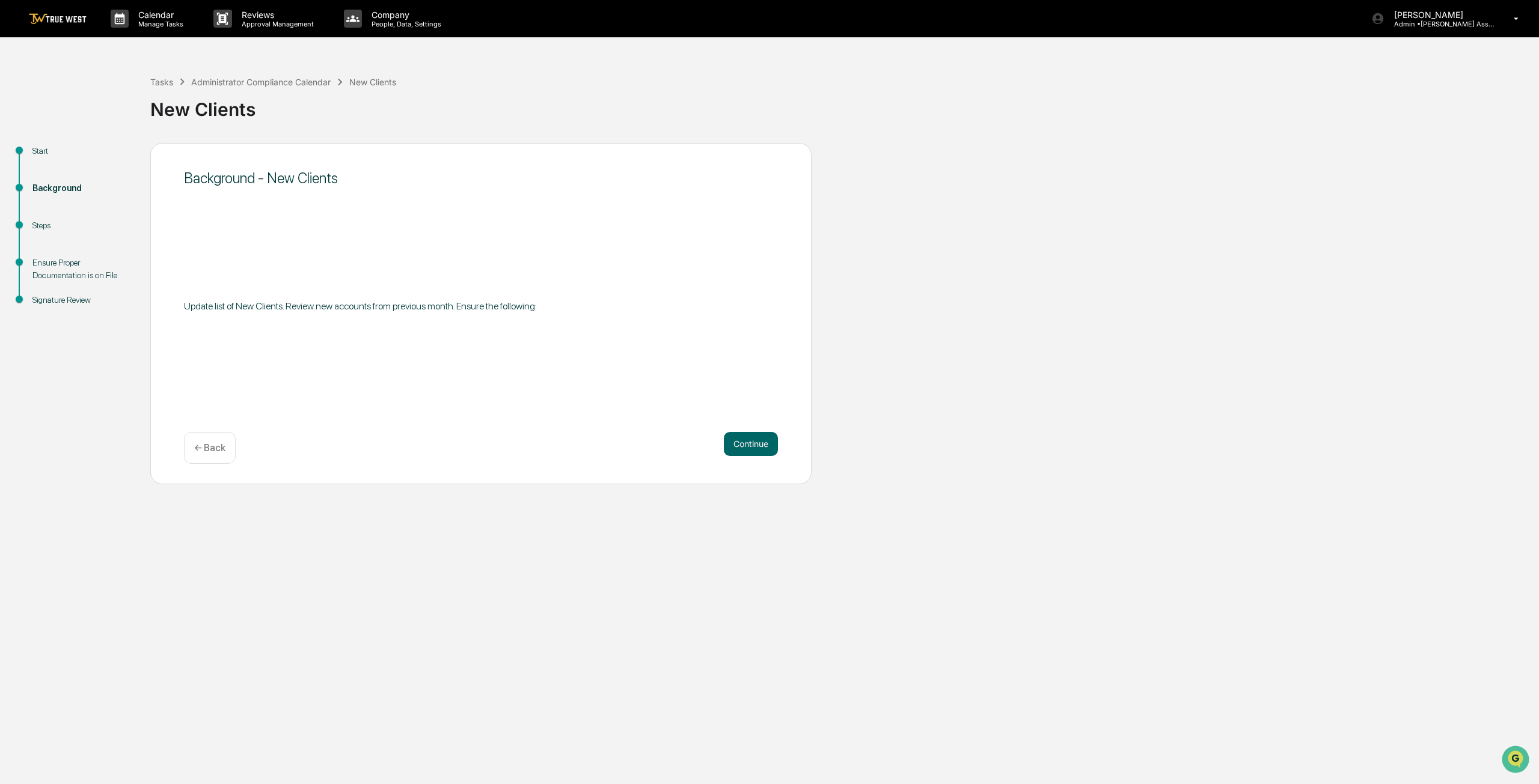
click at [735, 448] on button "Continue" at bounding box center [750, 444] width 54 height 24
click at [749, 455] on button "Continue" at bounding box center [750, 444] width 54 height 24
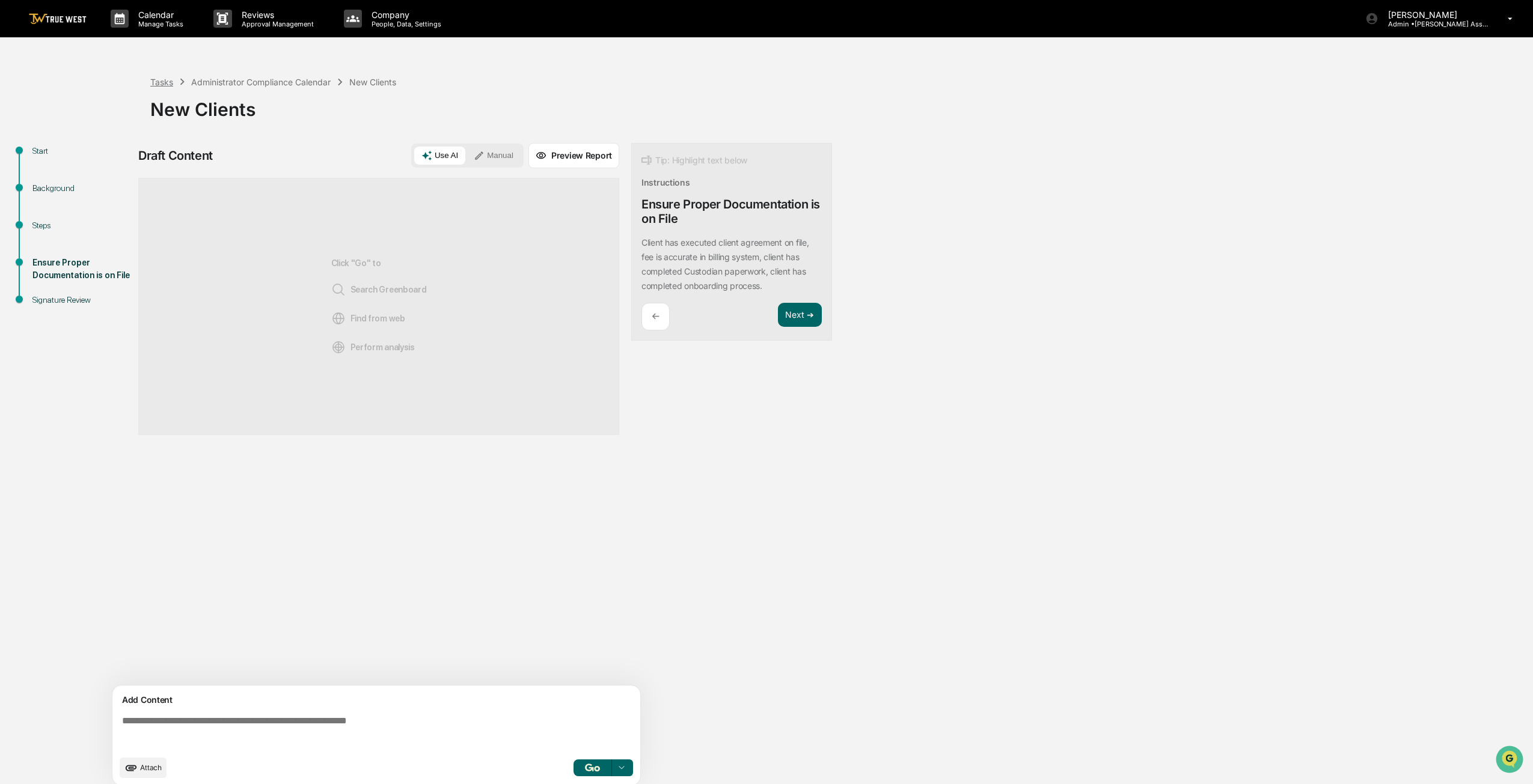
click at [159, 83] on div "Tasks" at bounding box center [162, 82] width 23 height 10
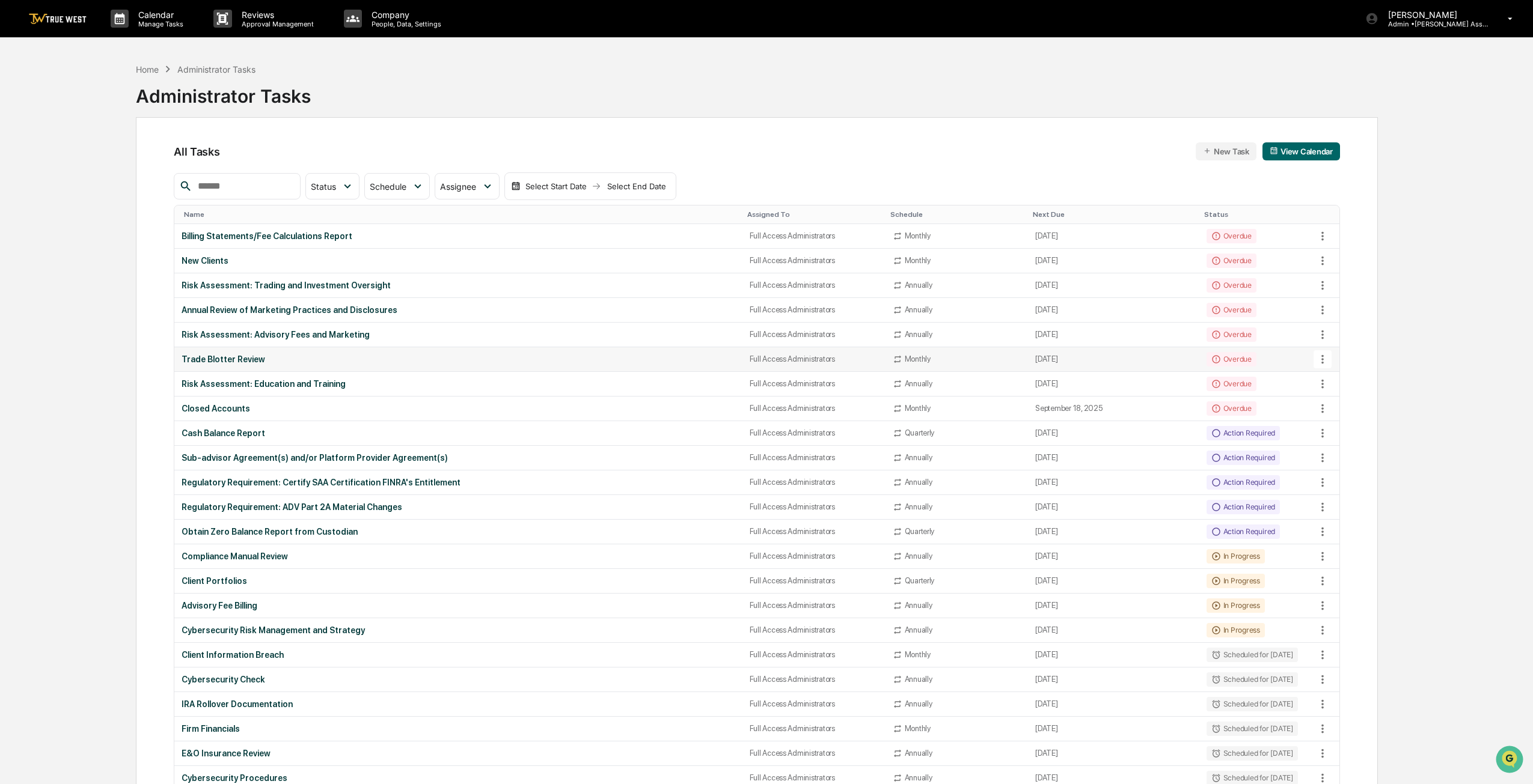
click at [761, 362] on div "Overdue" at bounding box center [1231, 359] width 50 height 15
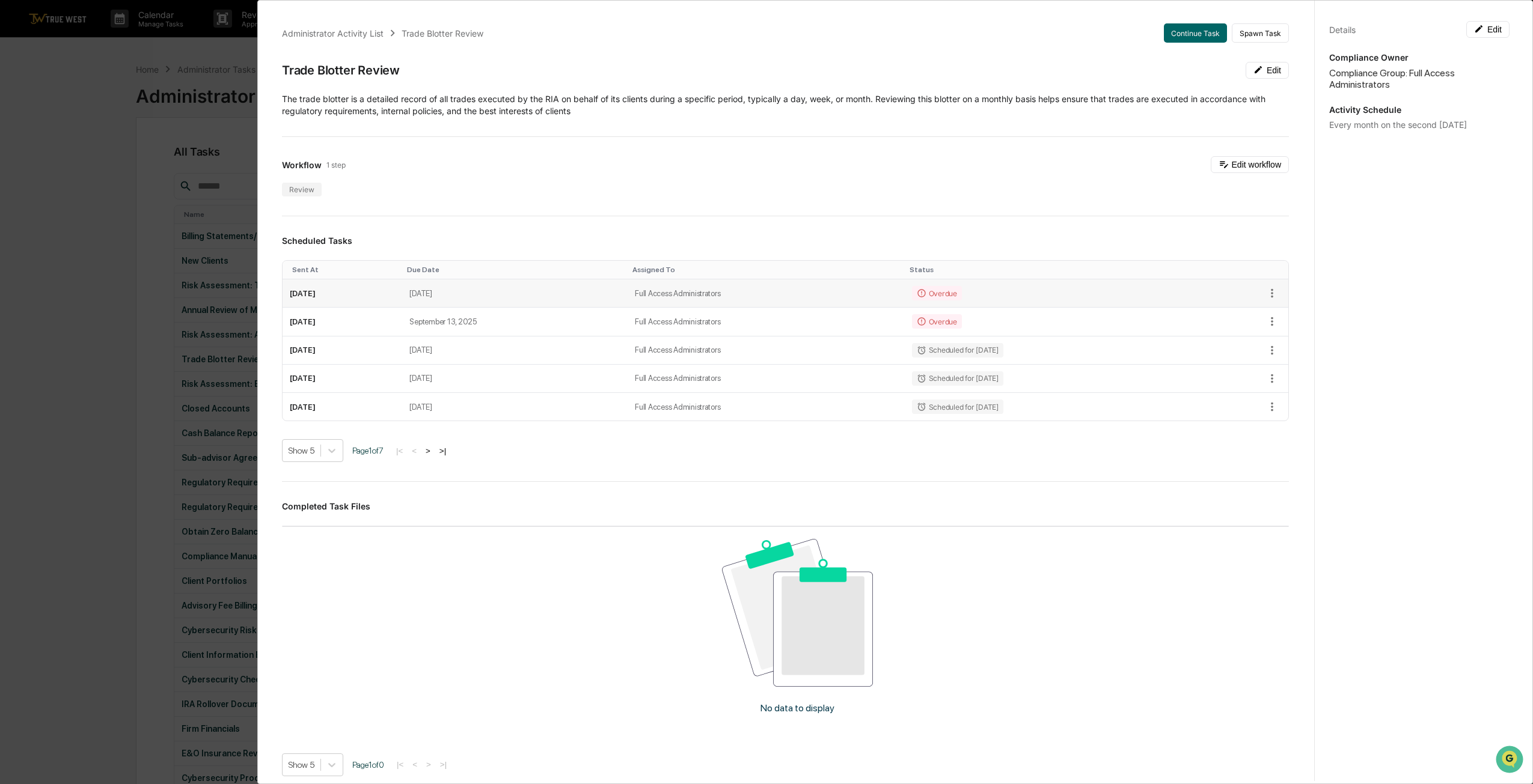
click at [761, 293] on div "Overdue" at bounding box center [937, 293] width 50 height 15
click at [761, 290] on icon "button" at bounding box center [1272, 293] width 13 height 13
click at [635, 175] on div at bounding box center [769, 392] width 1539 height 784
click at [305, 31] on div "Administrator Activity List" at bounding box center [333, 33] width 102 height 10
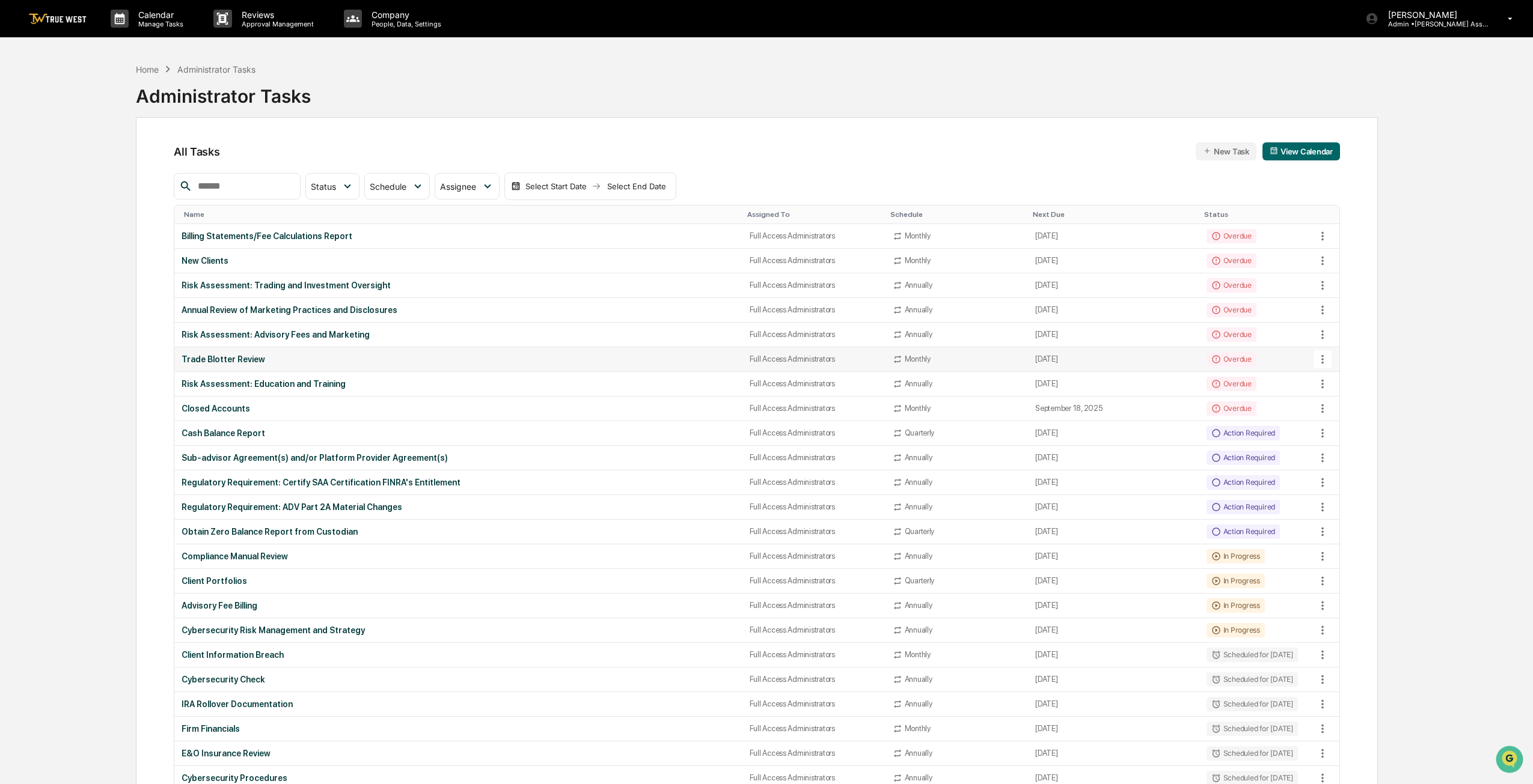
click at [231, 354] on div "Trade Blotter Review" at bounding box center [458, 359] width 553 height 10
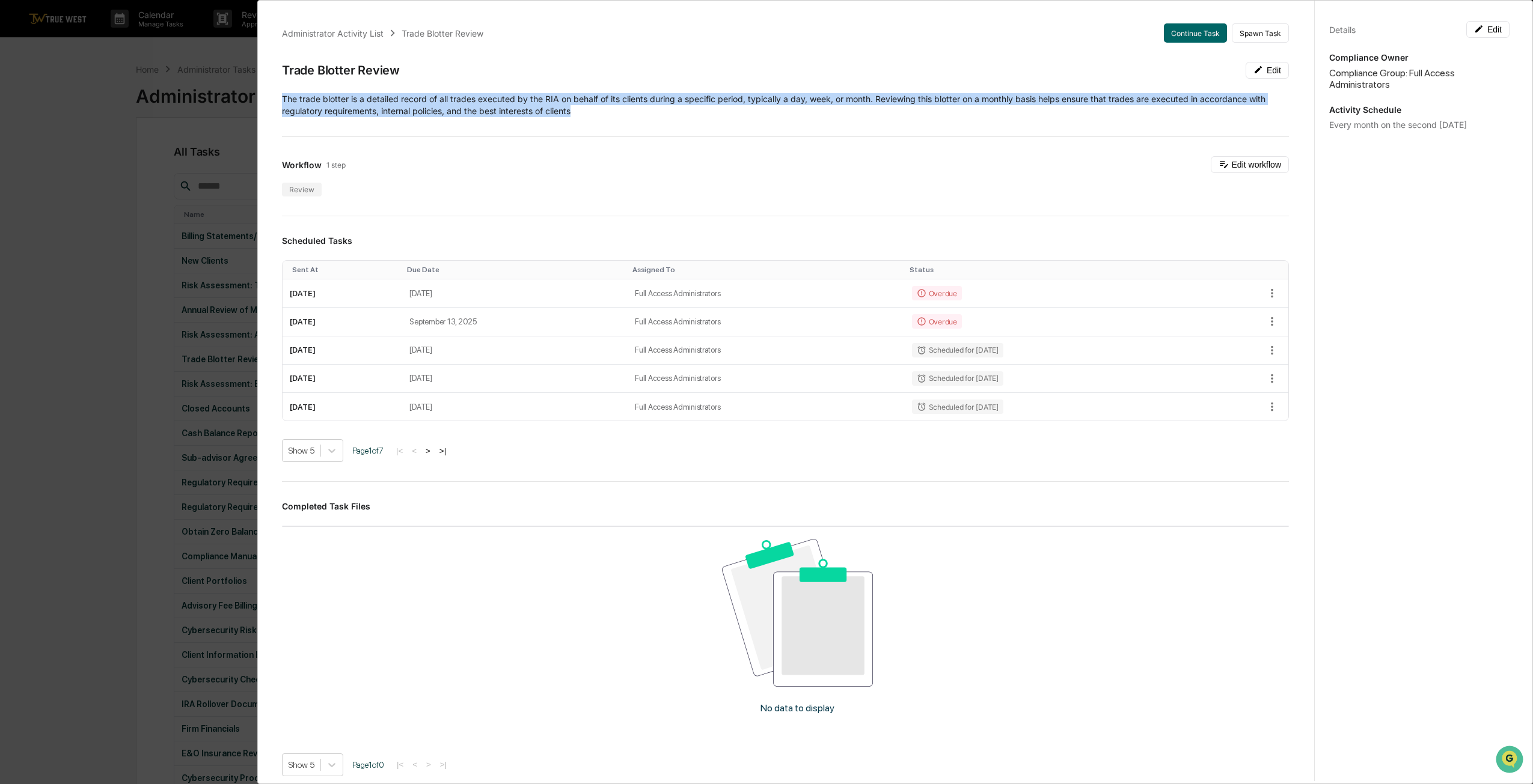
drag, startPoint x: 587, startPoint y: 114, endPoint x: 275, endPoint y: 99, distance: 312.4
click at [275, 99] on div "Administrator Activity List Trade Blotter Review Continue Task Spawn Task Trade…" at bounding box center [785, 464] width 1036 height 910
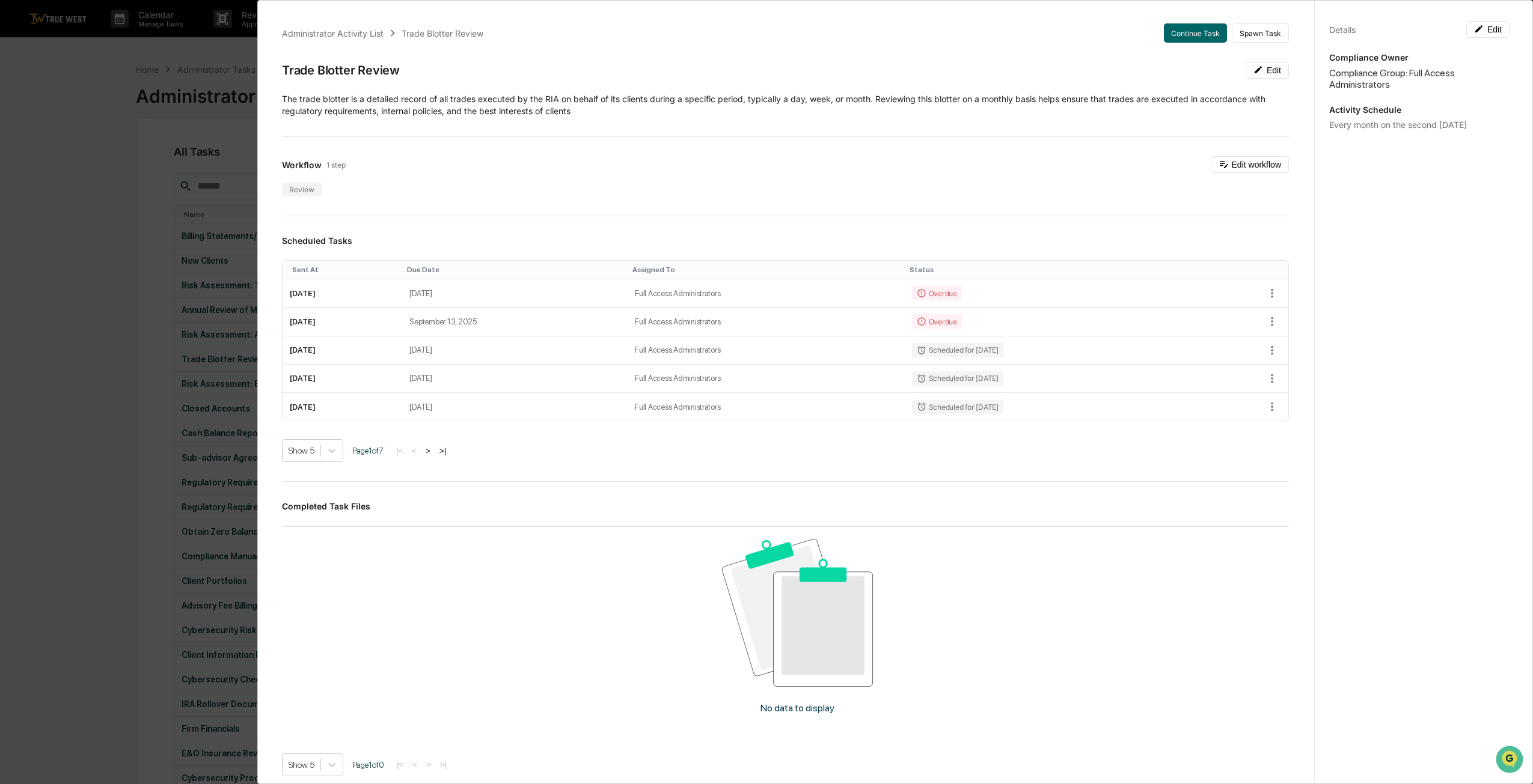
drag, startPoint x: 346, startPoint y: 101, endPoint x: 858, endPoint y: 145, distance: 513.9
click at [761, 145] on div "Administrator Activity List Trade Blotter Review Continue Task Spawn Task Trade…" at bounding box center [785, 464] width 1036 height 910
click at [761, 288] on icon "button" at bounding box center [1272, 293] width 13 height 13
click at [761, 288] on div at bounding box center [769, 392] width 1539 height 784
click at [761, 292] on icon "button" at bounding box center [1272, 293] width 2 height 9
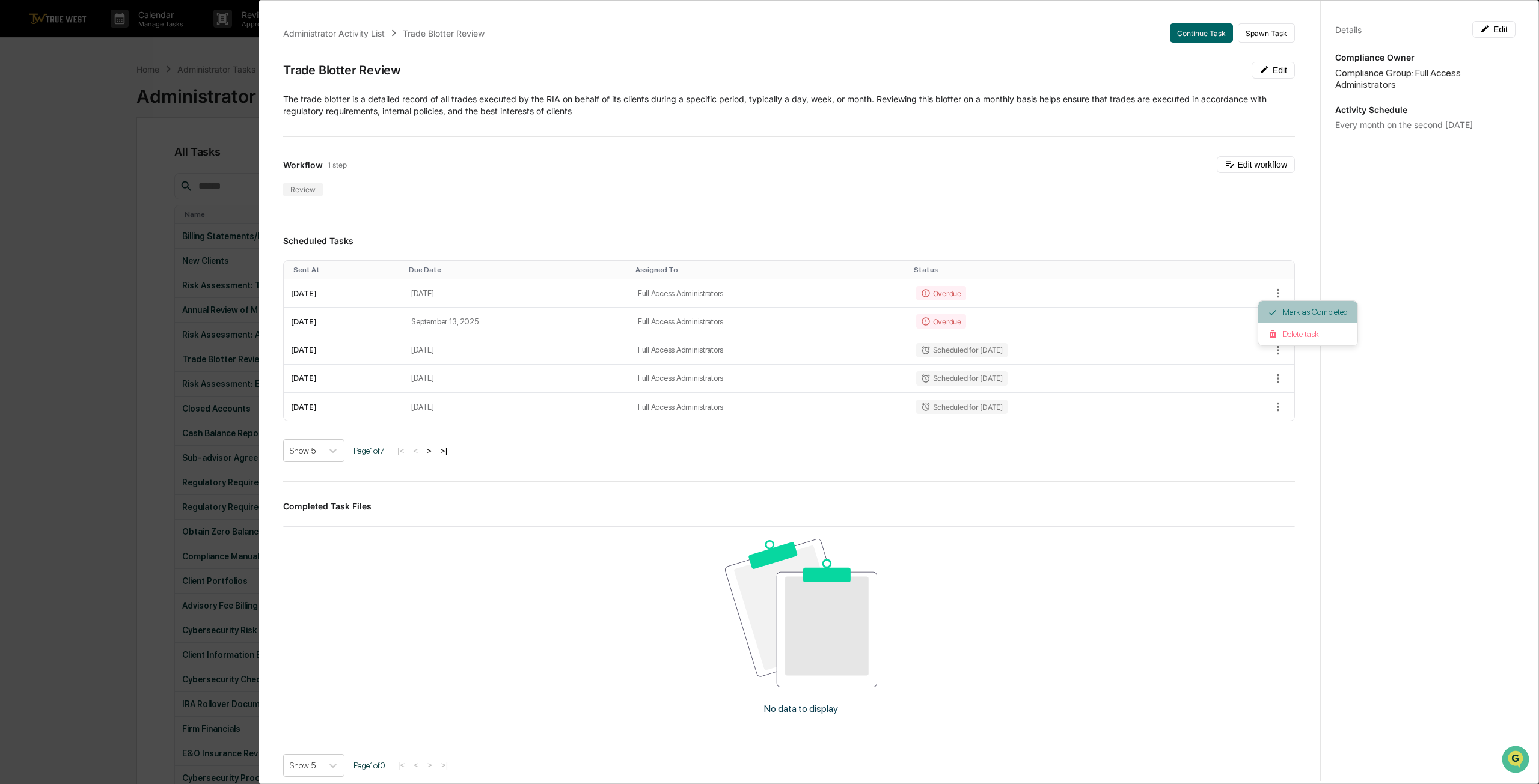
click at [761, 308] on li "Mark as Completed" at bounding box center [1307, 312] width 99 height 22
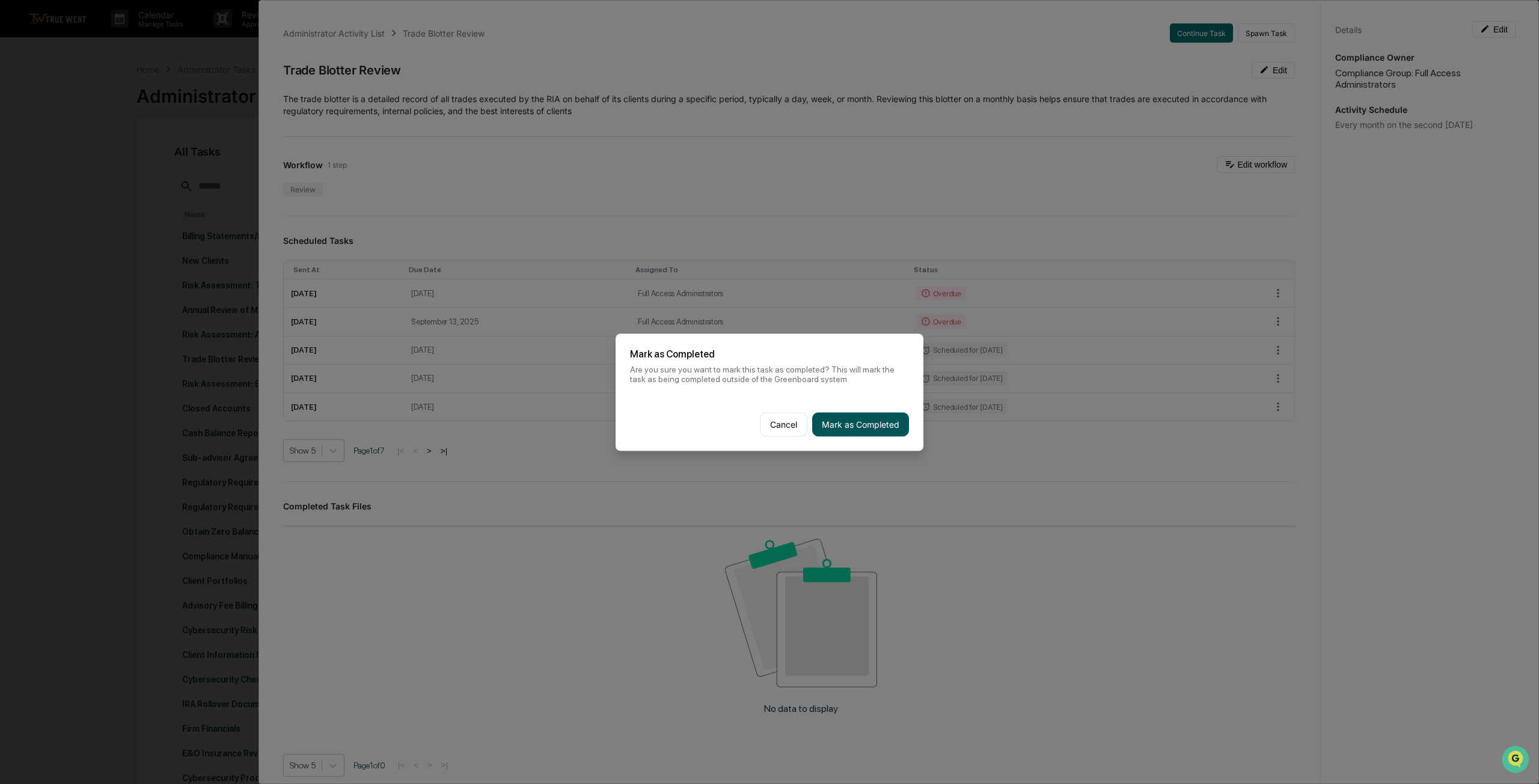
click at [761, 432] on button "Mark as Completed" at bounding box center [861, 424] width 97 height 24
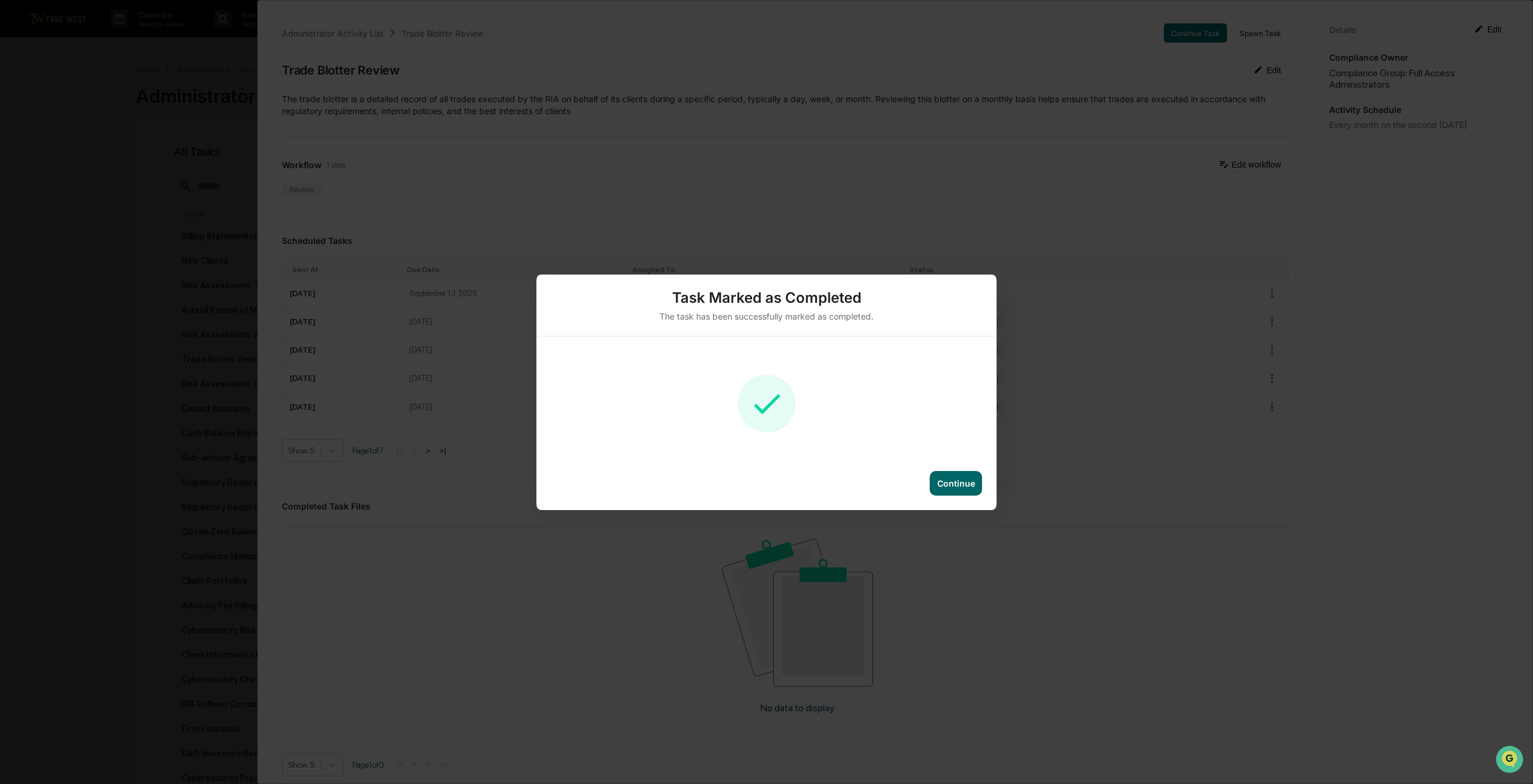
click at [761, 480] on div "Continue" at bounding box center [956, 483] width 38 height 10
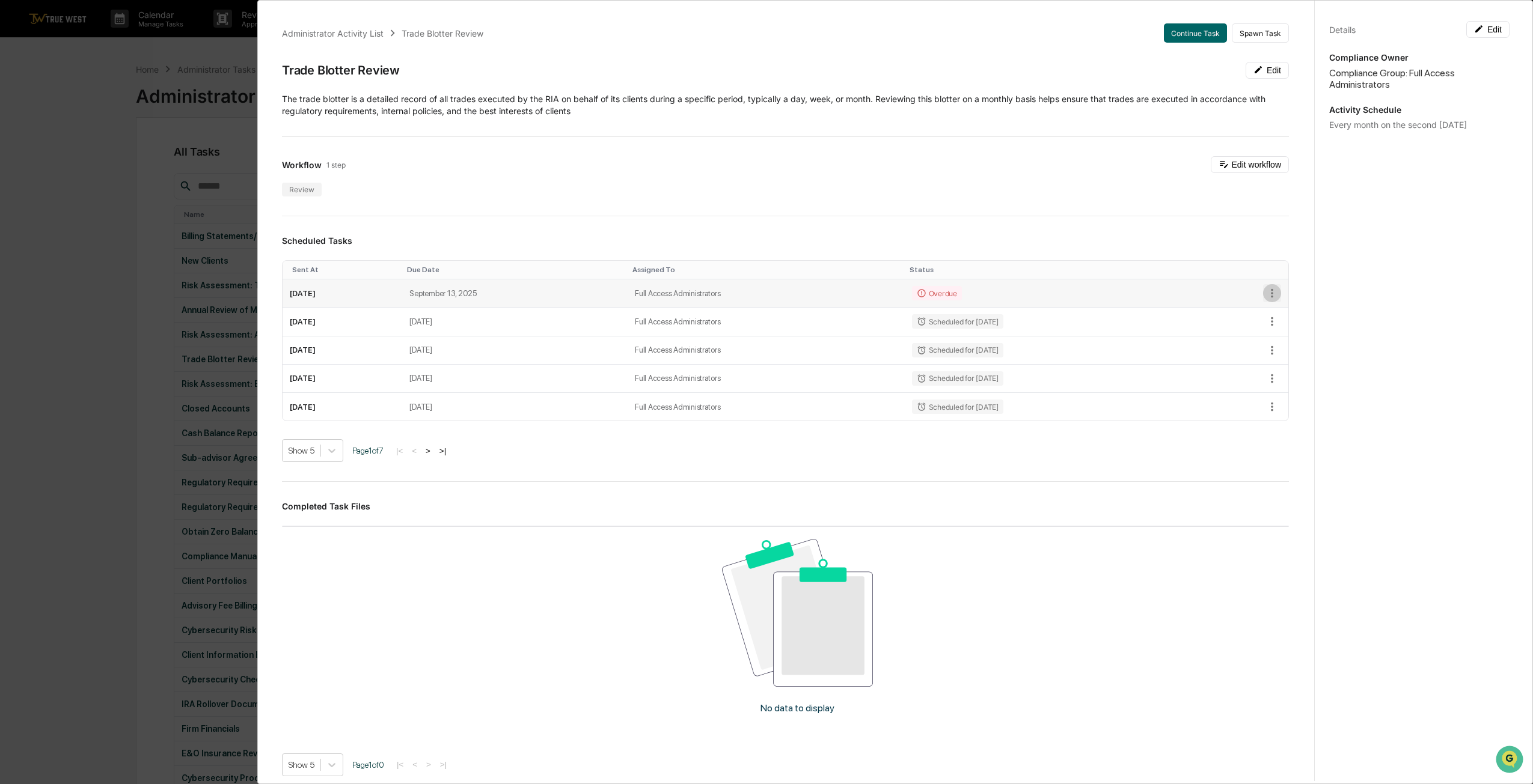
click at [761, 292] on button "button" at bounding box center [1272, 293] width 18 height 18
click at [761, 321] on li "Mark as Completed" at bounding box center [1307, 312] width 99 height 22
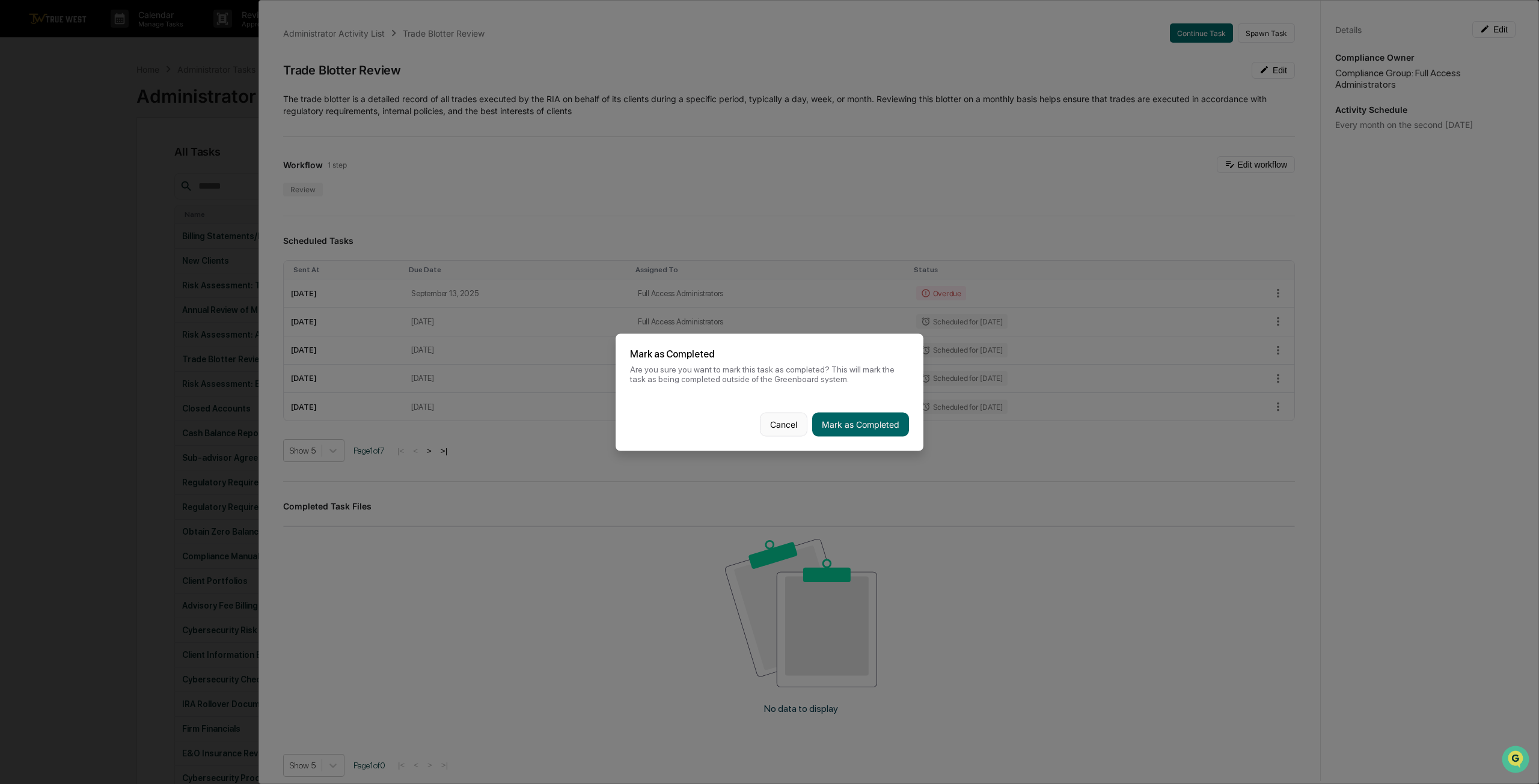
click at [761, 424] on button "Cancel" at bounding box center [783, 424] width 48 height 24
